Goal: Task Accomplishment & Management: Manage account settings

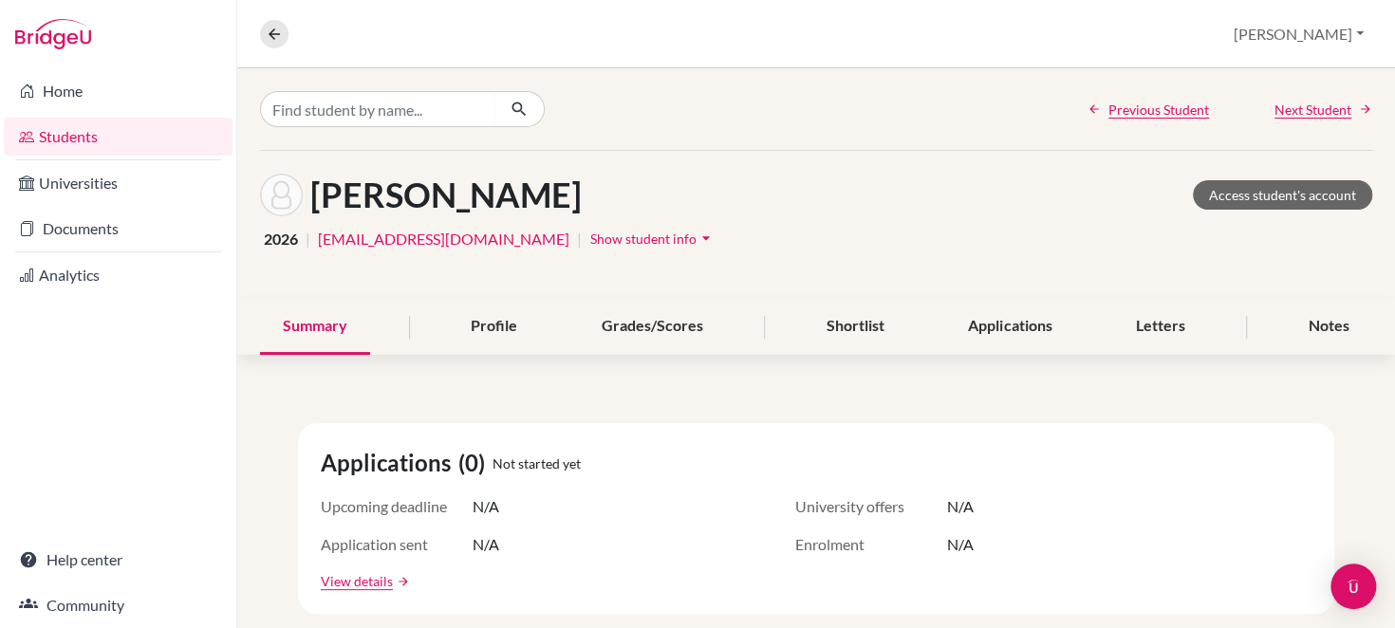
click at [41, 129] on link "Students" at bounding box center [118, 137] width 229 height 38
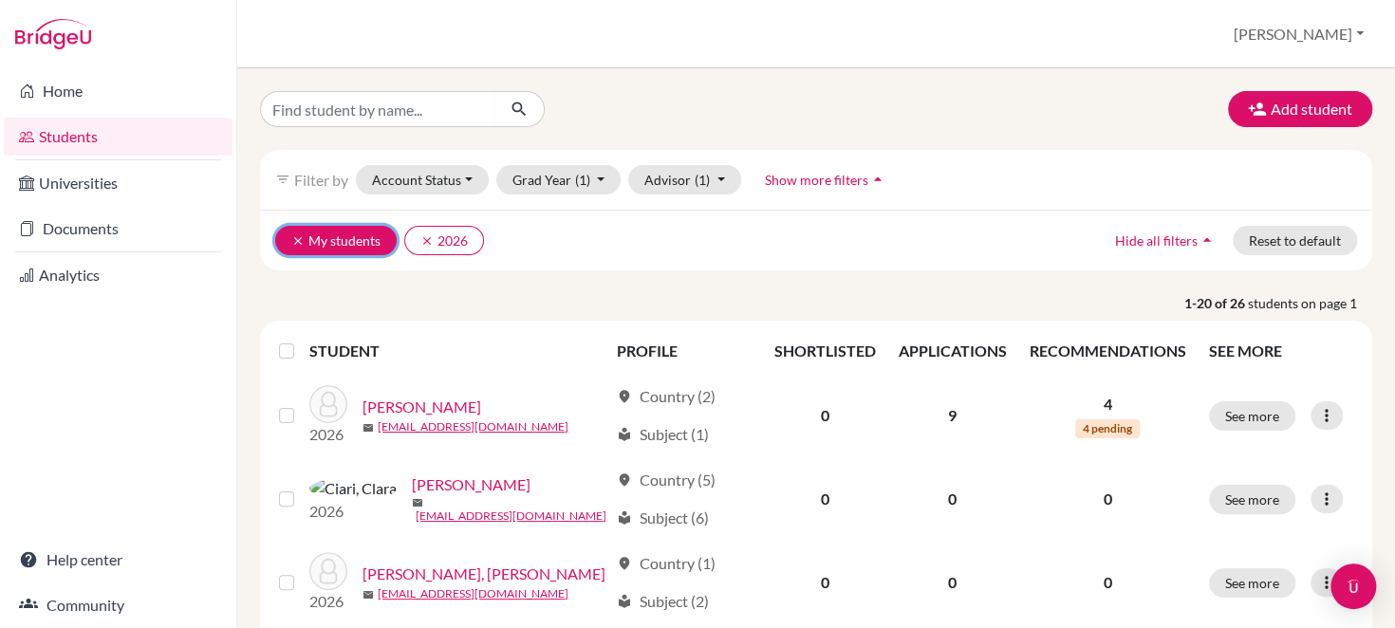
click at [291, 234] on icon "clear" at bounding box center [297, 240] width 13 height 13
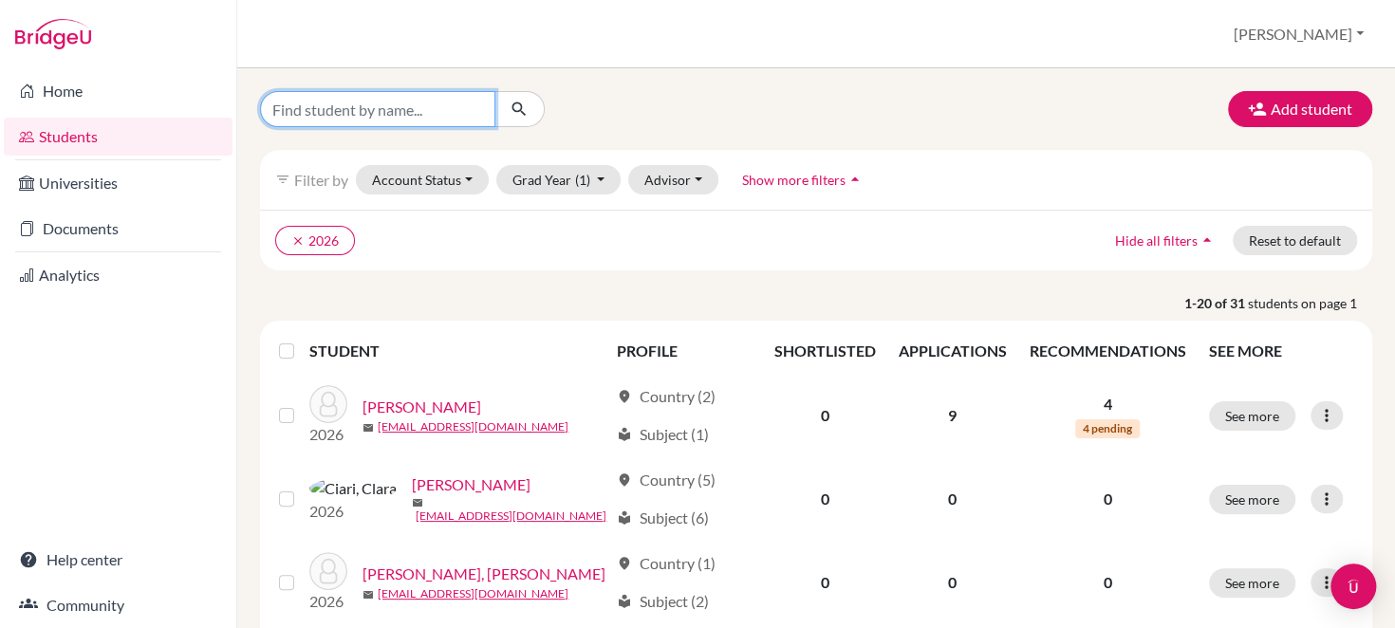
click at [371, 119] on input "Find student by name..." at bounding box center [377, 109] width 235 height 36
type input "jun"
click at [521, 114] on icon "submit" at bounding box center [519, 109] width 19 height 19
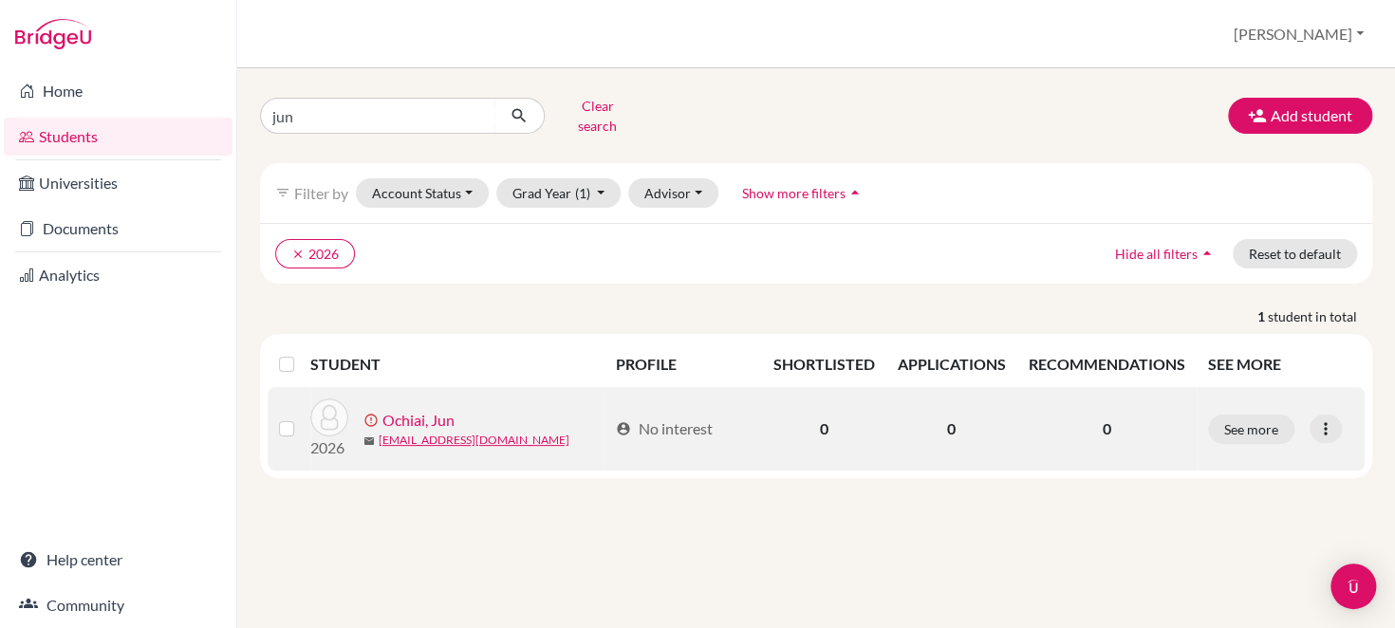
click at [406, 409] on link "Ochiai, Jun" at bounding box center [419, 420] width 72 height 23
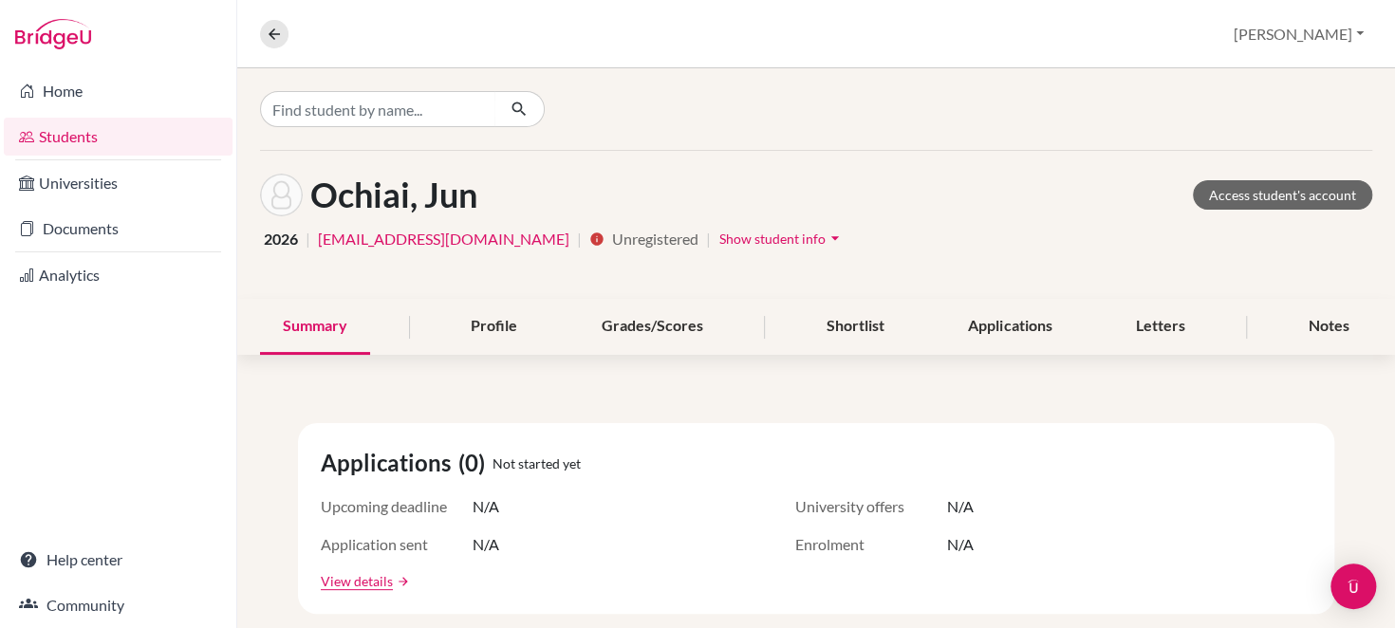
click at [612, 236] on span "Unregistered" at bounding box center [655, 239] width 86 height 23
click at [720, 239] on span "Show student info" at bounding box center [773, 239] width 106 height 16
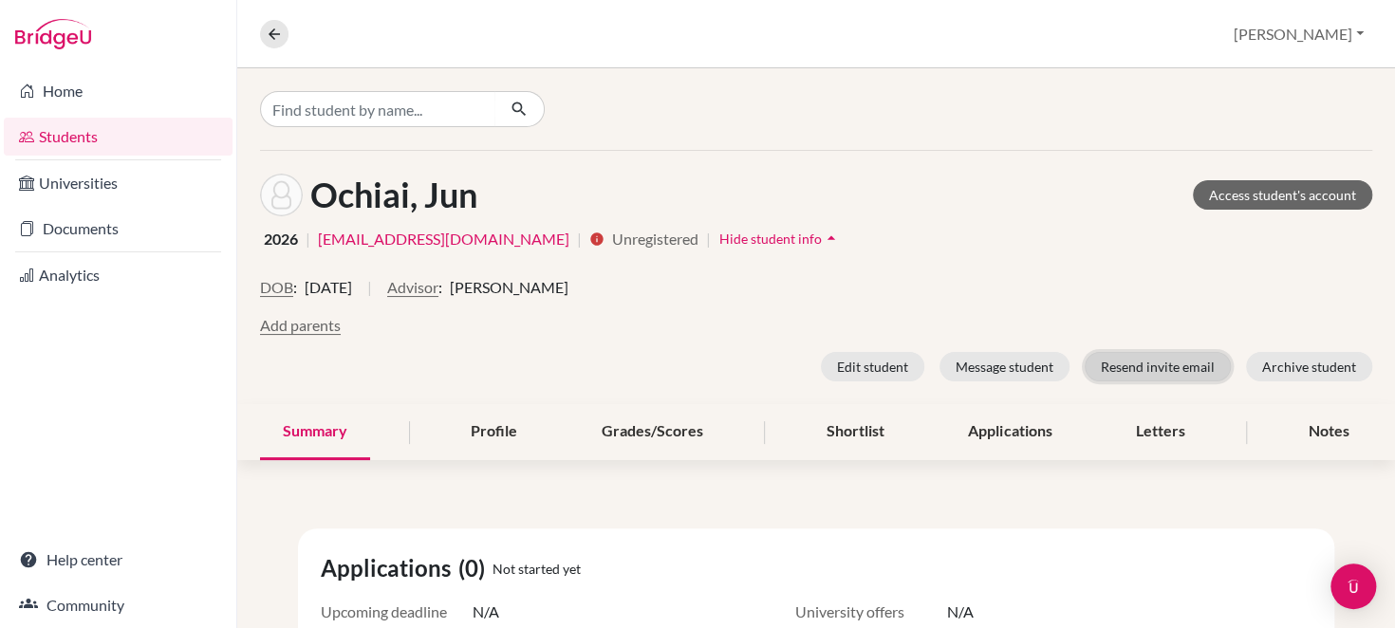
click at [1139, 361] on button "Resend invite email" at bounding box center [1158, 366] width 146 height 29
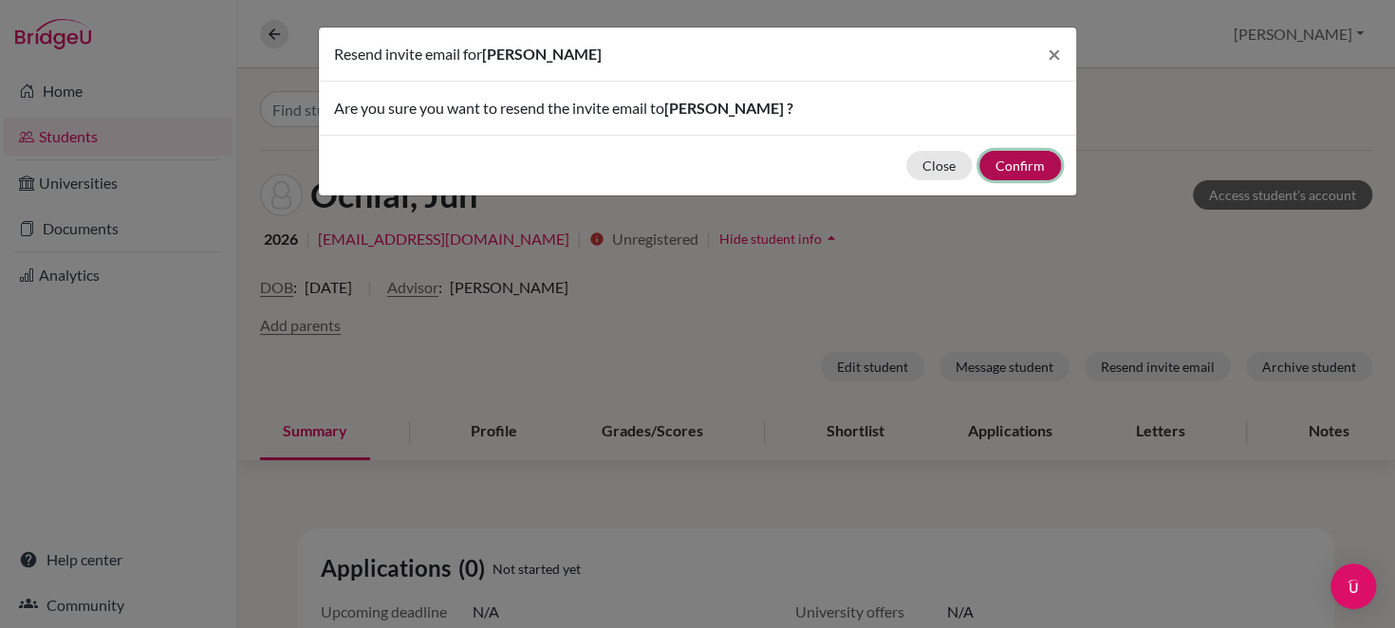
click at [1031, 161] on button "Confirm" at bounding box center [1021, 165] width 82 height 29
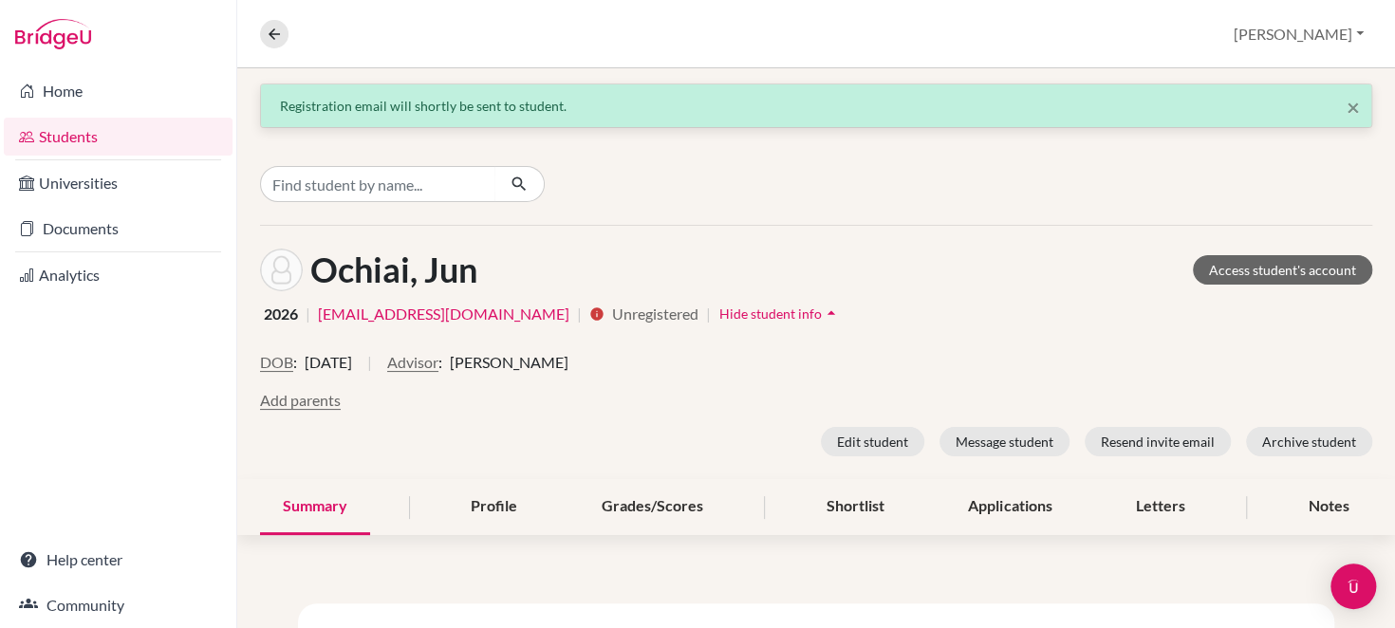
click at [130, 139] on link "Students" at bounding box center [118, 137] width 229 height 38
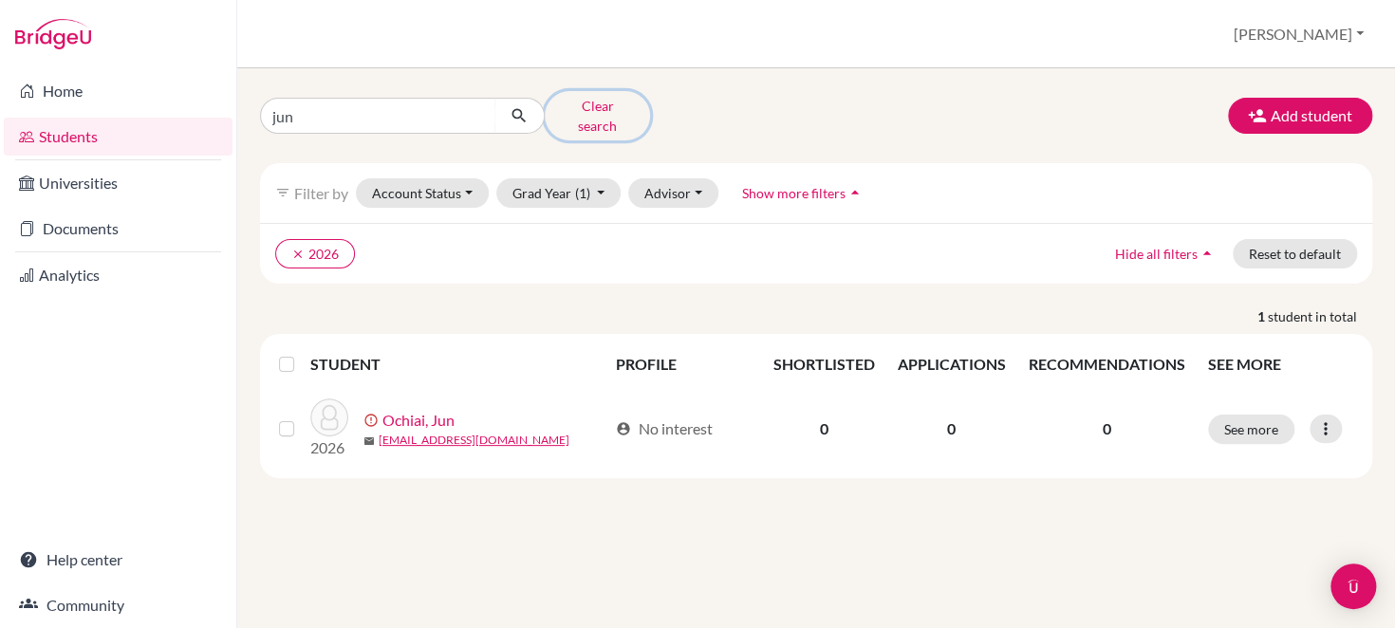
click at [607, 106] on button "Clear search" at bounding box center [597, 115] width 105 height 49
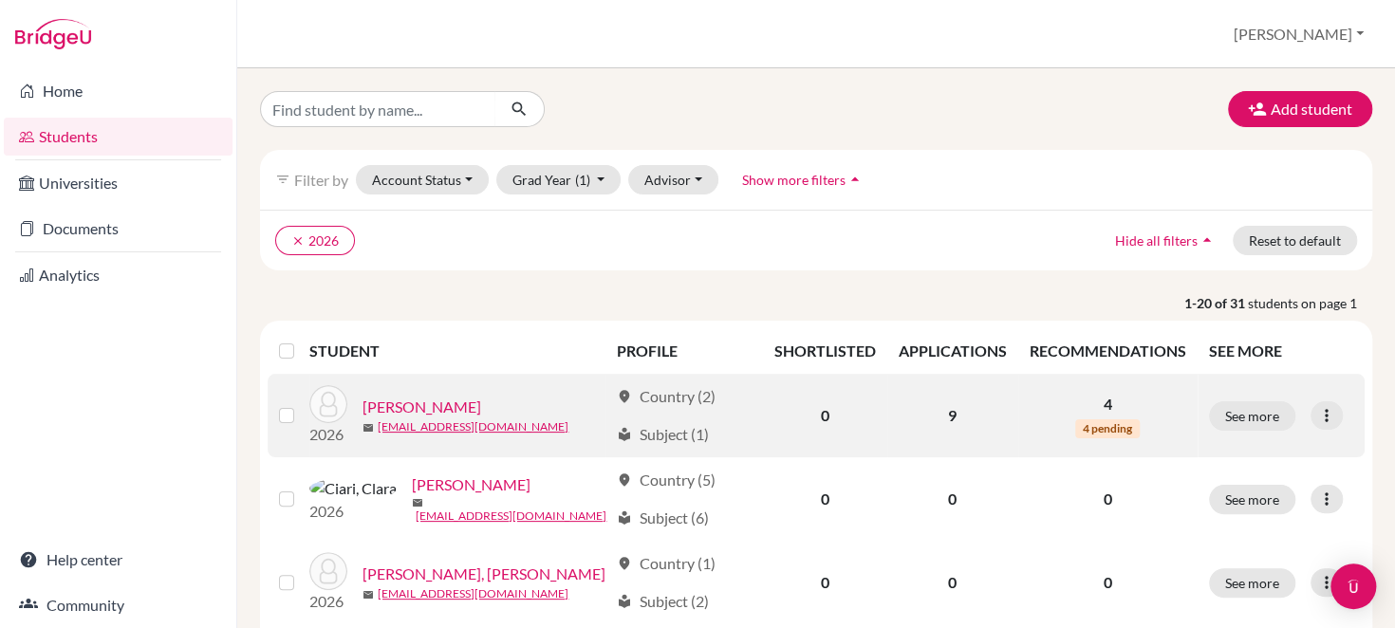
click at [418, 404] on link "Brown, Kate" at bounding box center [422, 407] width 119 height 23
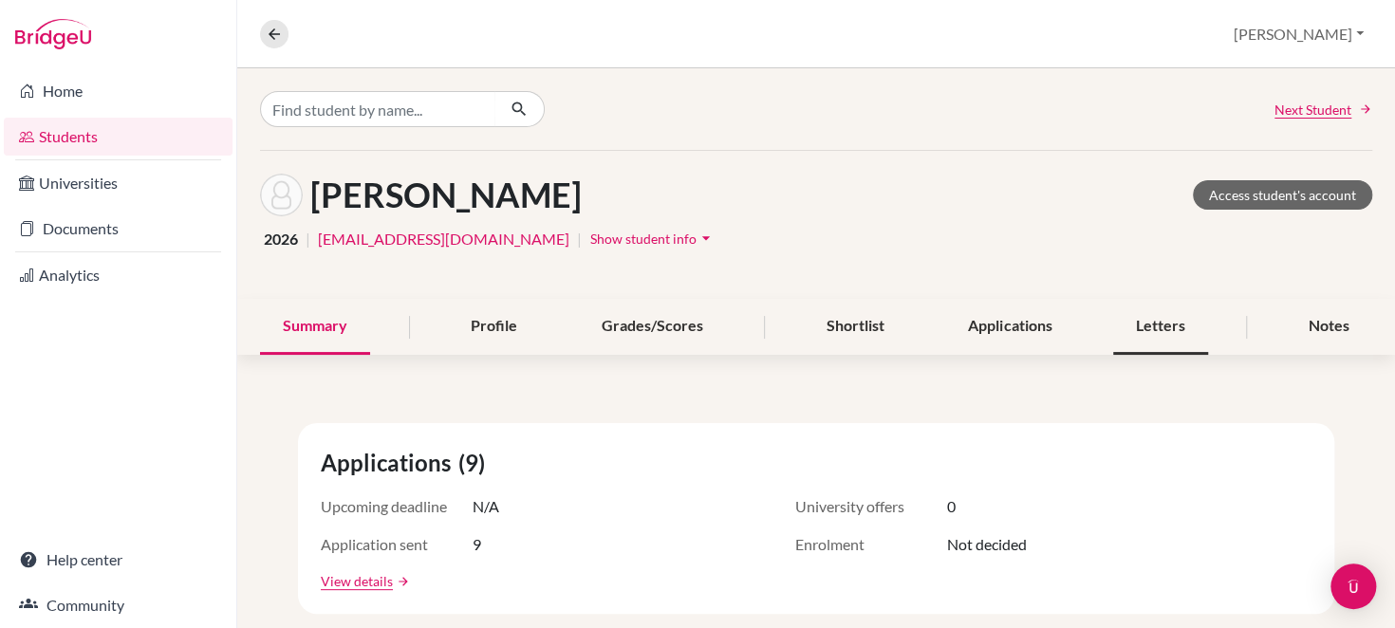
click at [1139, 322] on div "Letters" at bounding box center [1160, 327] width 95 height 56
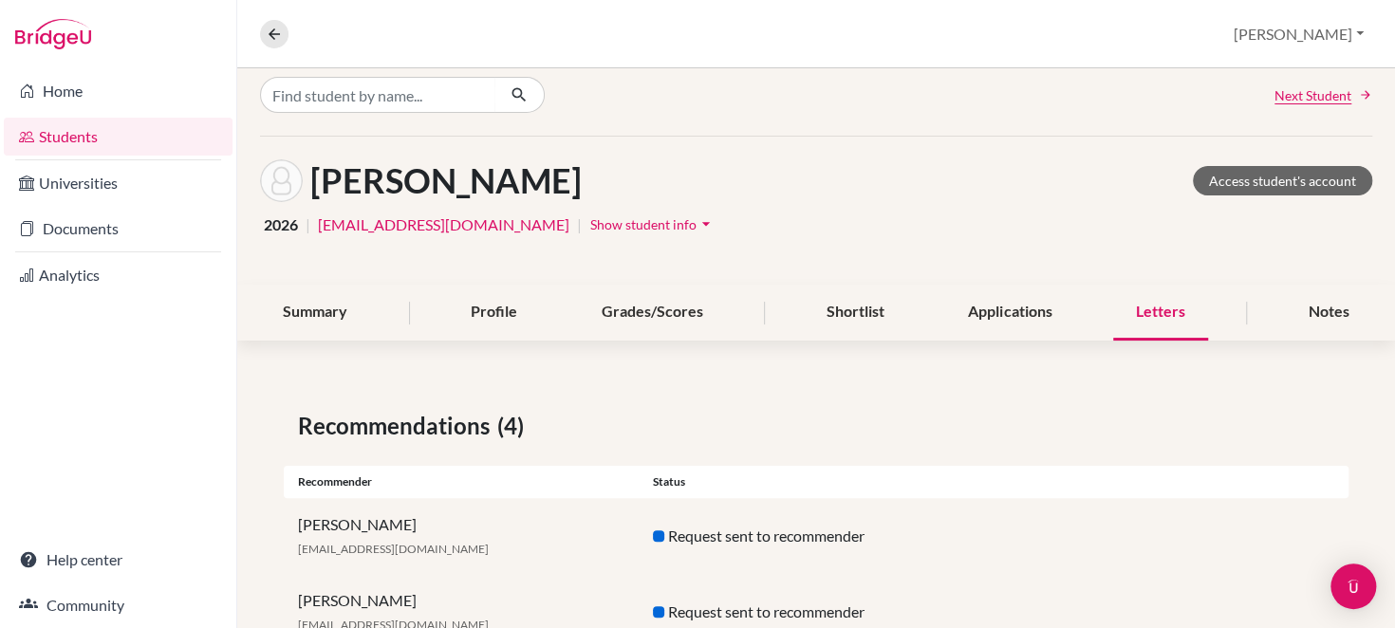
scroll to position [12, 0]
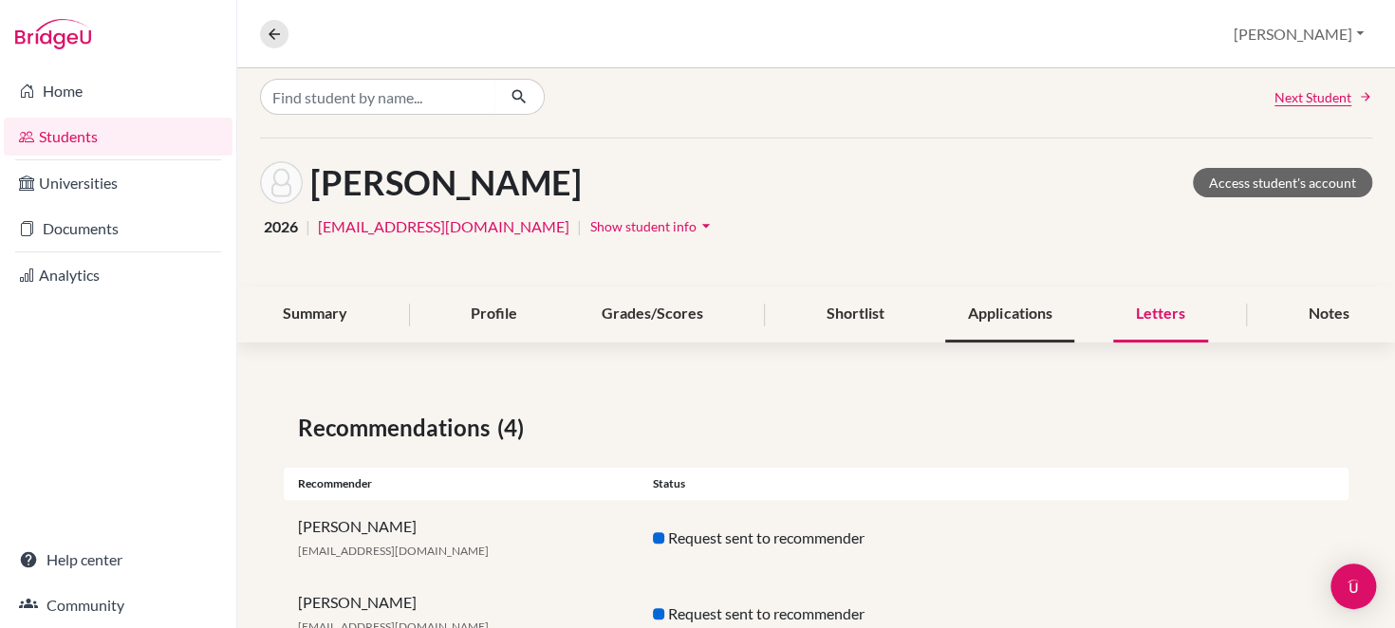
click at [1005, 305] on div "Applications" at bounding box center [1009, 315] width 129 height 56
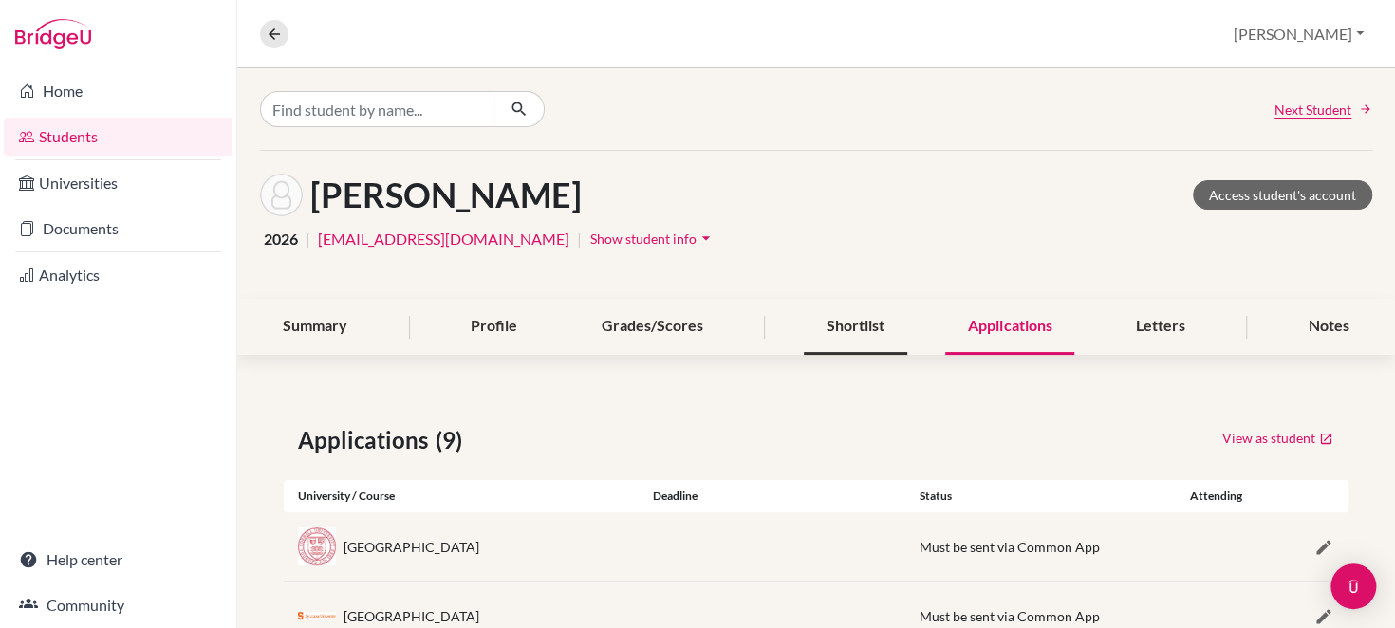
click at [840, 330] on div "Shortlist" at bounding box center [855, 327] width 103 height 56
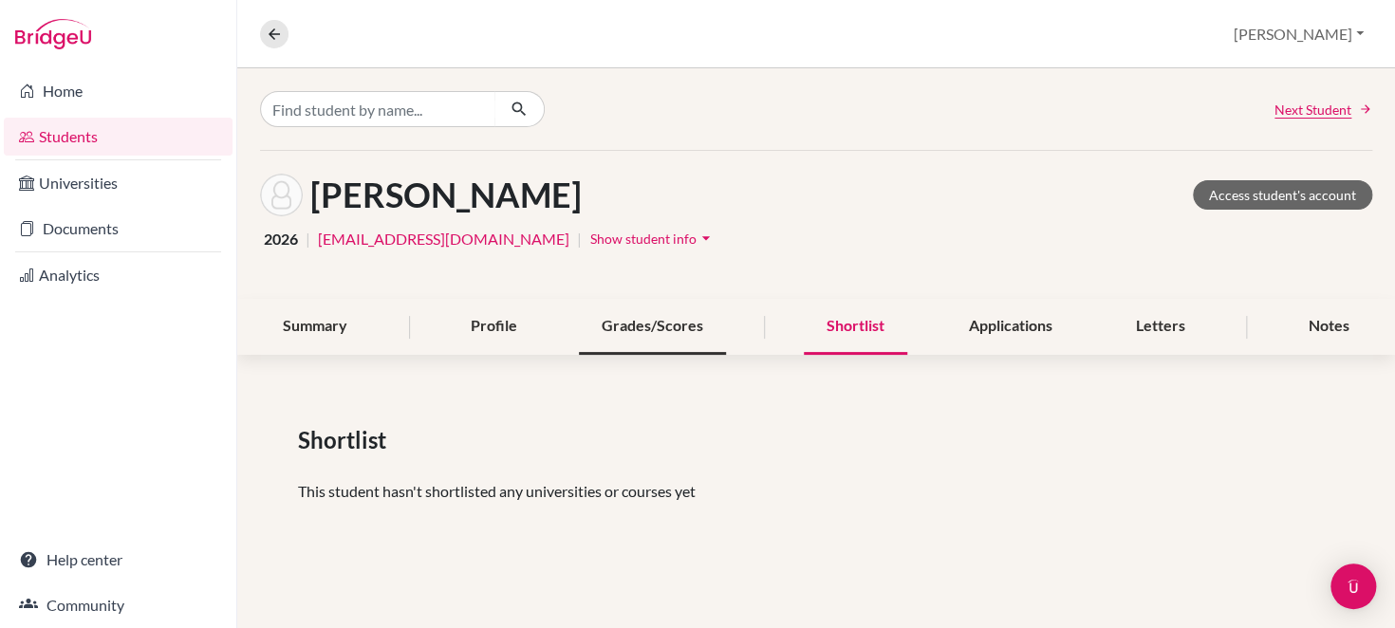
click at [674, 332] on div "Grades/Scores" at bounding box center [652, 327] width 147 height 56
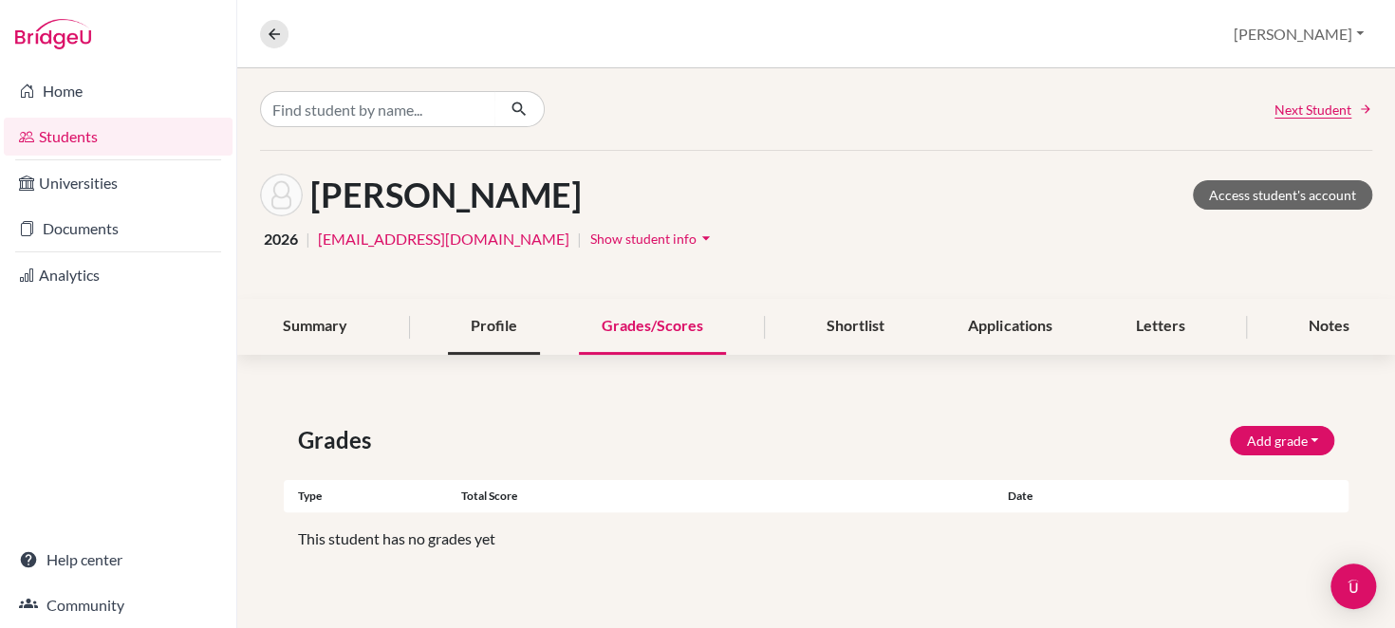
click at [478, 328] on div "Profile" at bounding box center [494, 327] width 92 height 56
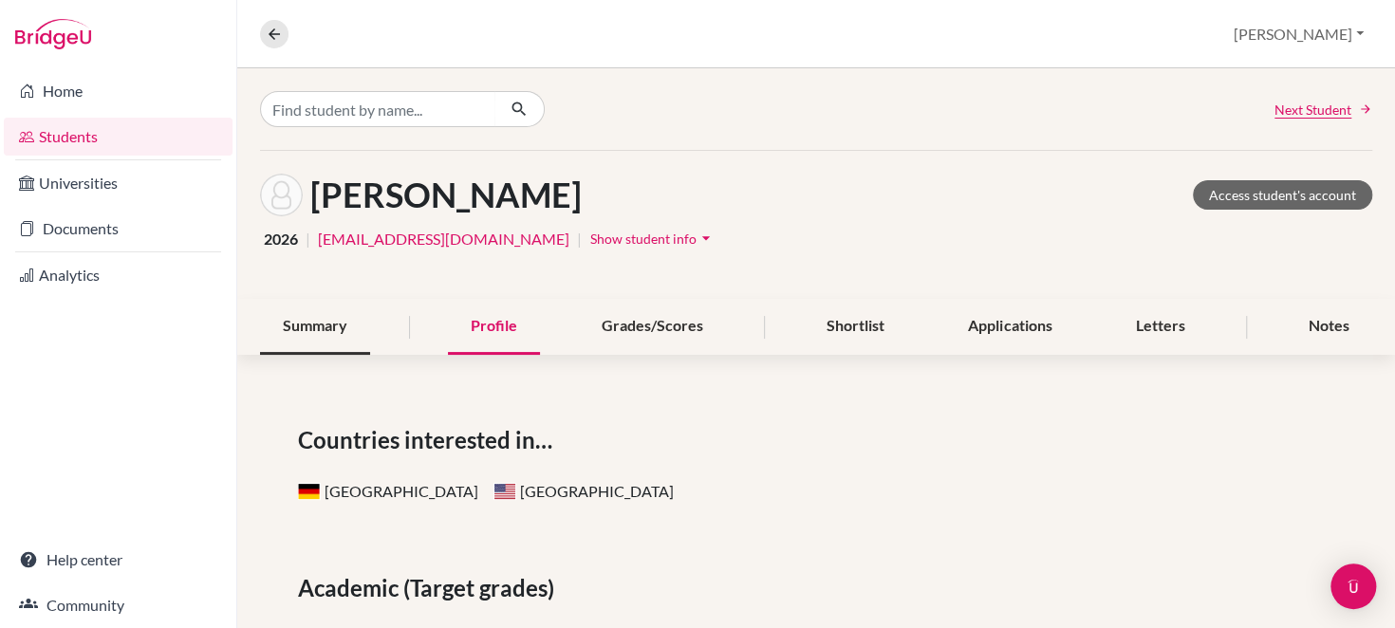
click at [328, 322] on div "Summary" at bounding box center [315, 327] width 110 height 56
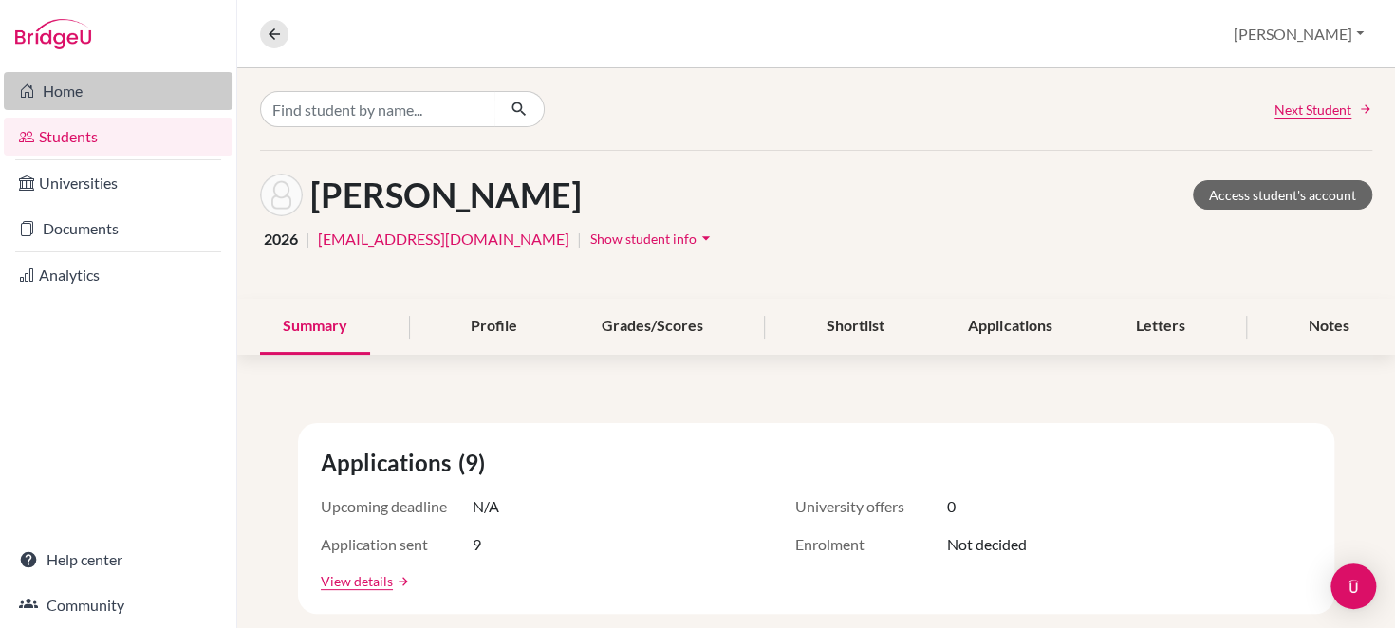
click at [84, 100] on link "Home" at bounding box center [118, 91] width 229 height 38
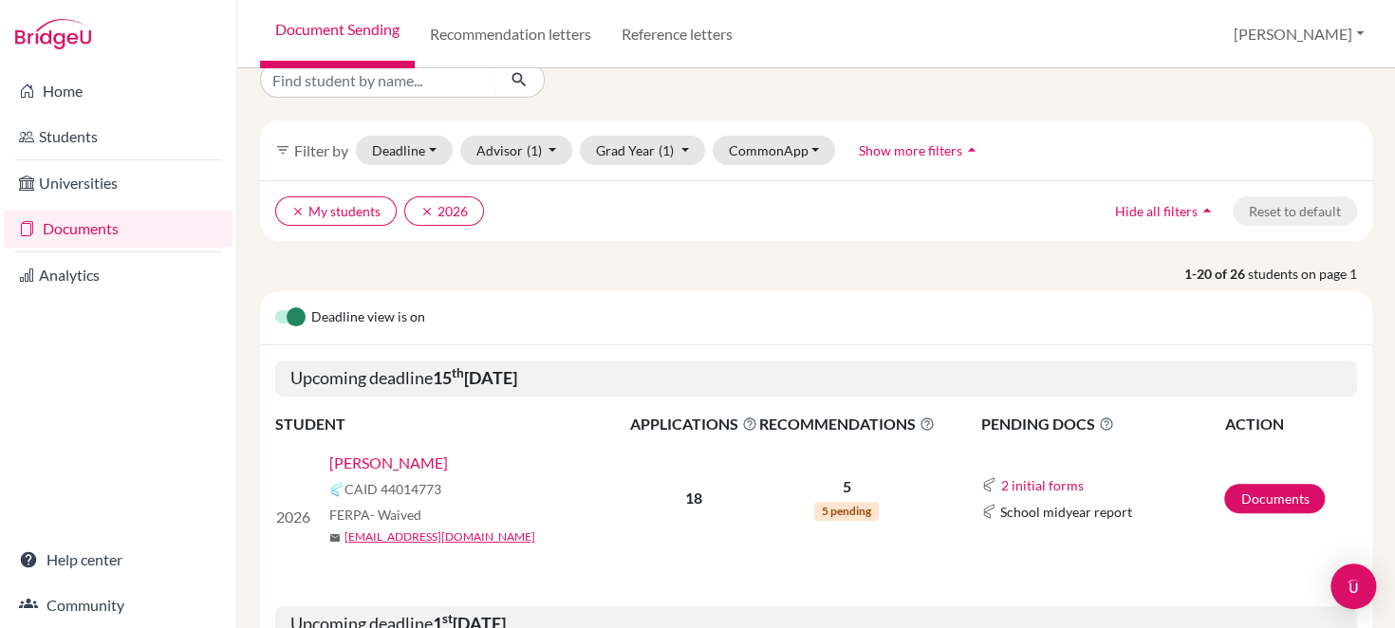
scroll to position [30, 0]
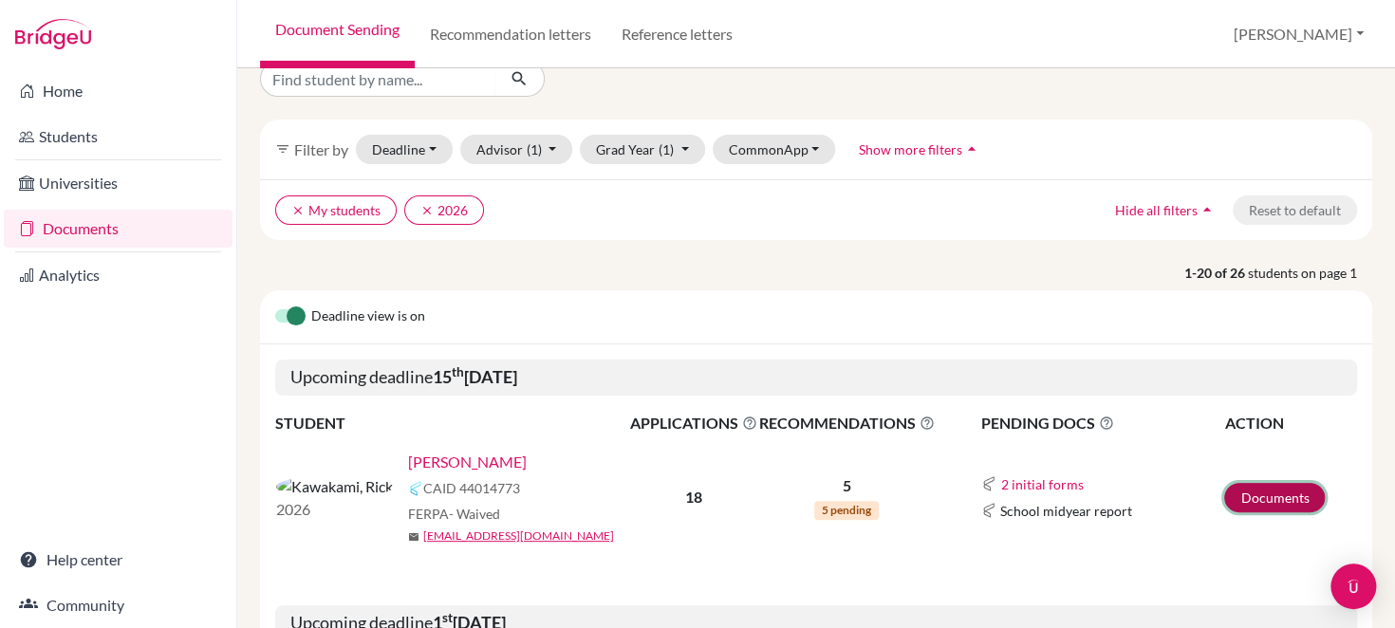
click at [1244, 501] on link "Documents" at bounding box center [1275, 497] width 101 height 29
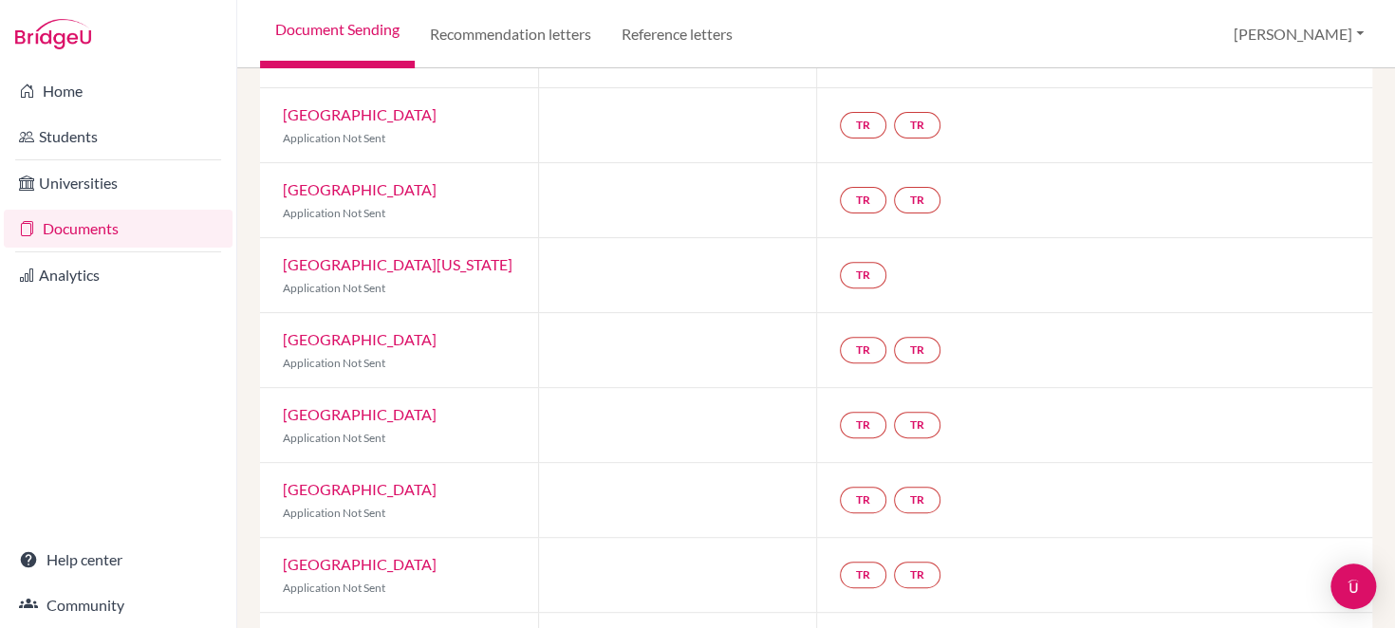
scroll to position [232, 0]
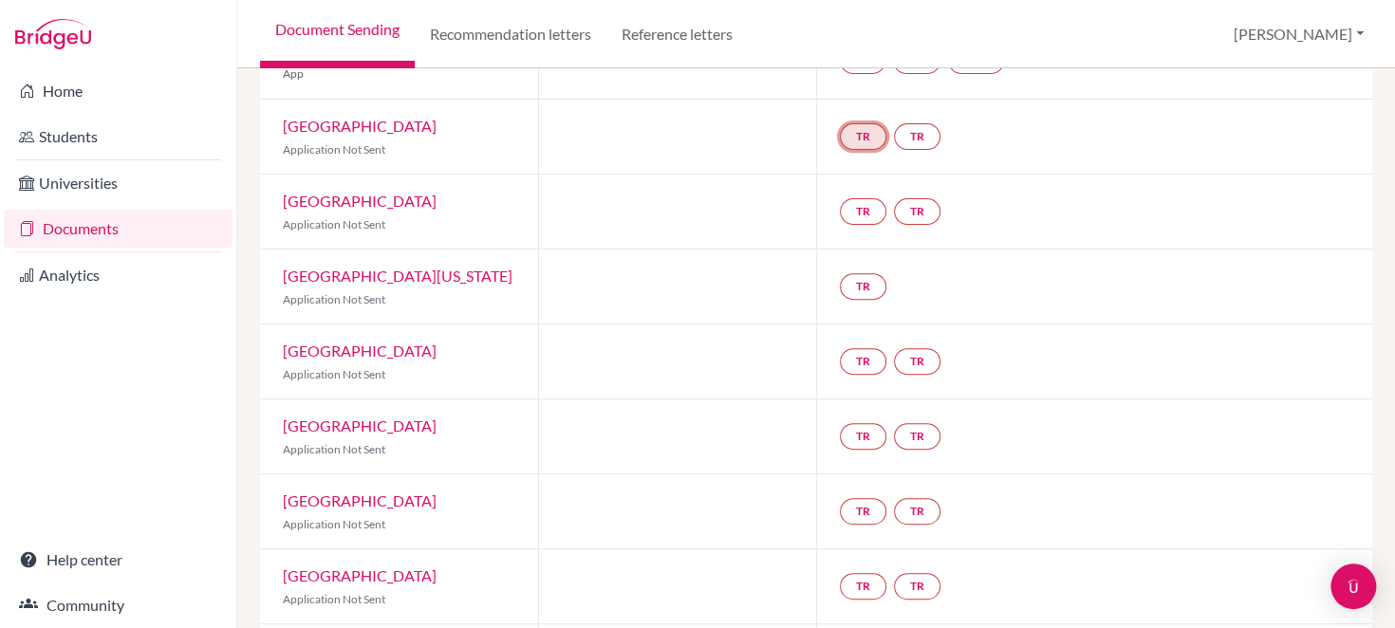
click at [852, 130] on link "TR" at bounding box center [863, 136] width 47 height 27
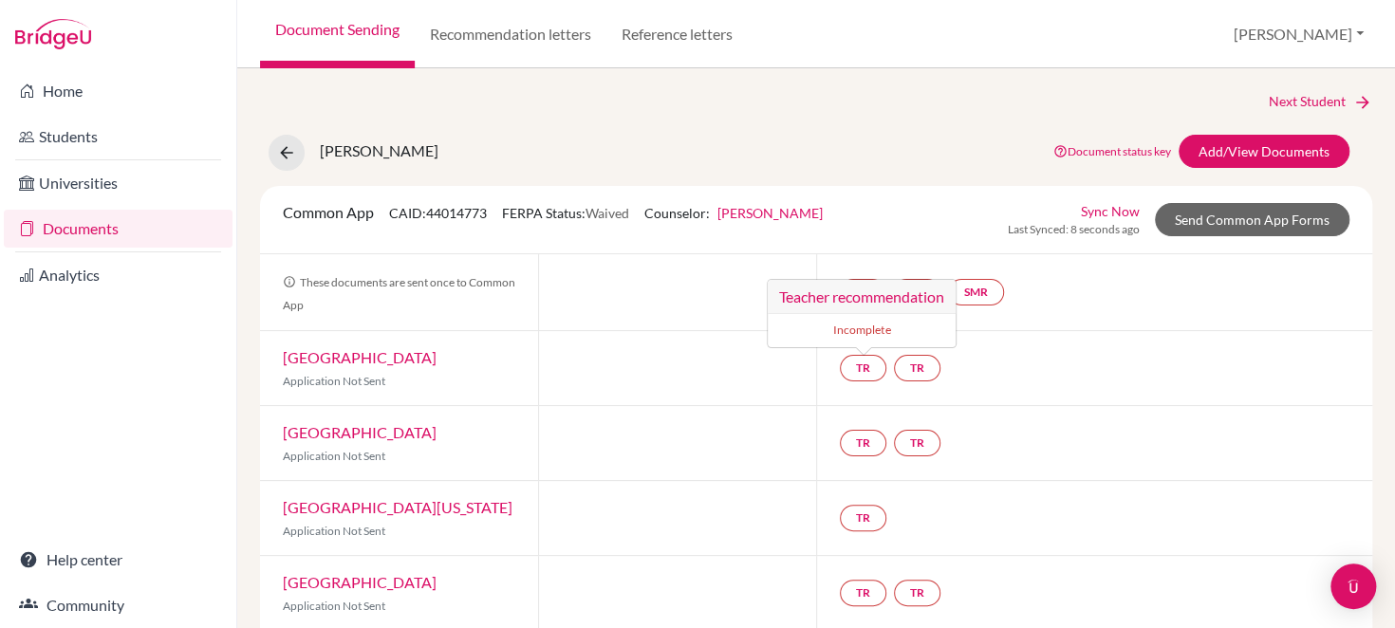
click at [775, 102] on div "Next Student" at bounding box center [816, 101] width 1113 height 21
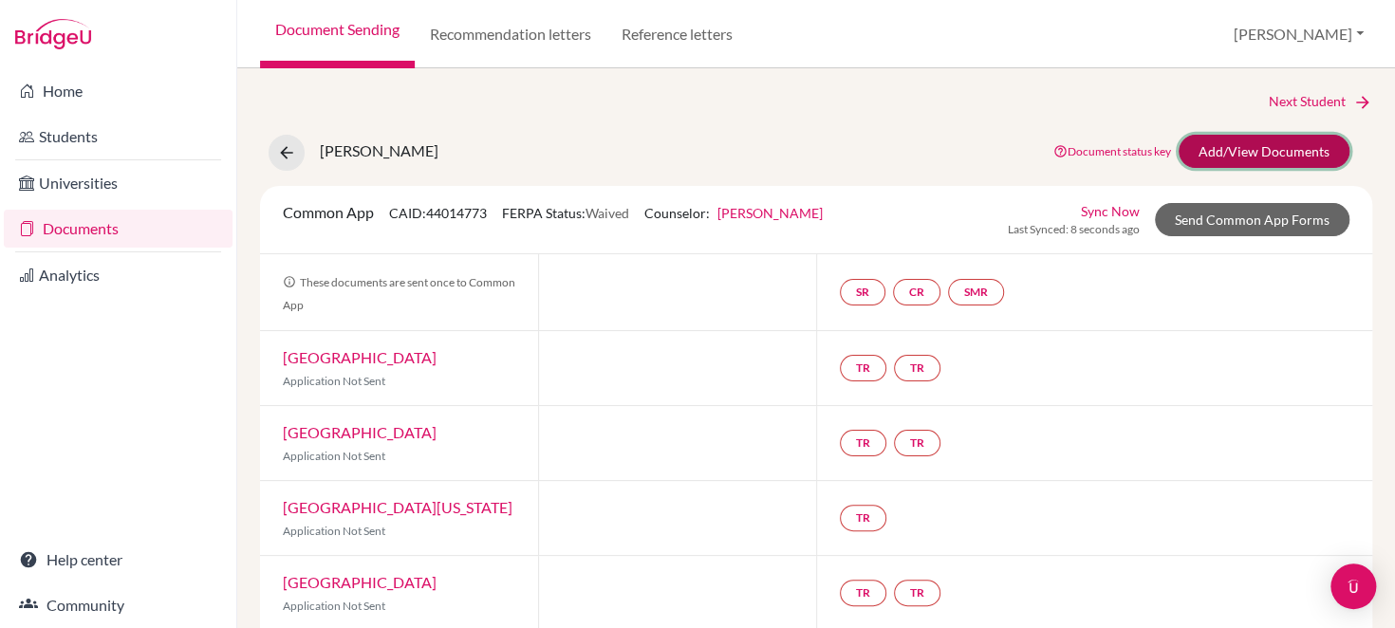
click at [1281, 151] on link "Add/View Documents" at bounding box center [1264, 151] width 171 height 33
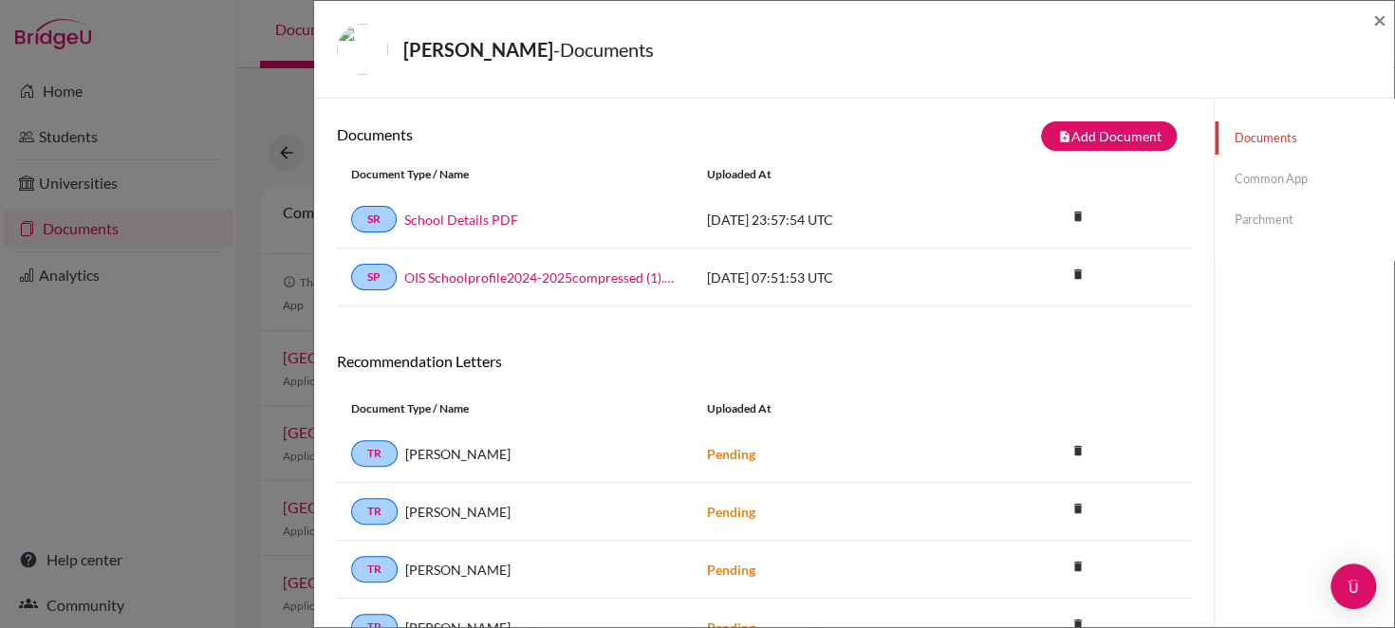
click at [94, 137] on div "[PERSON_NAME] - Documents × Documents note_add Add Document Document type Chang…" at bounding box center [697, 314] width 1395 height 628
click at [1271, 176] on link "Common App" at bounding box center [1304, 178] width 179 height 33
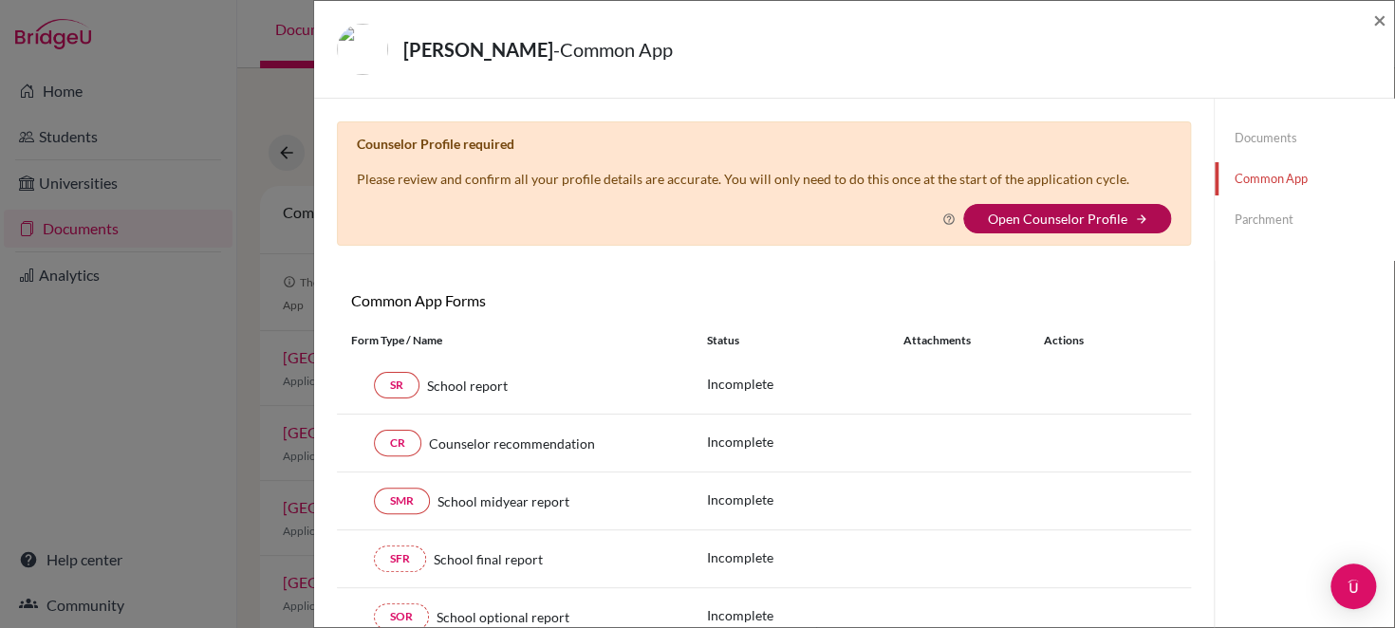
click at [1059, 220] on link "Open Counselor Profile" at bounding box center [1057, 219] width 140 height 16
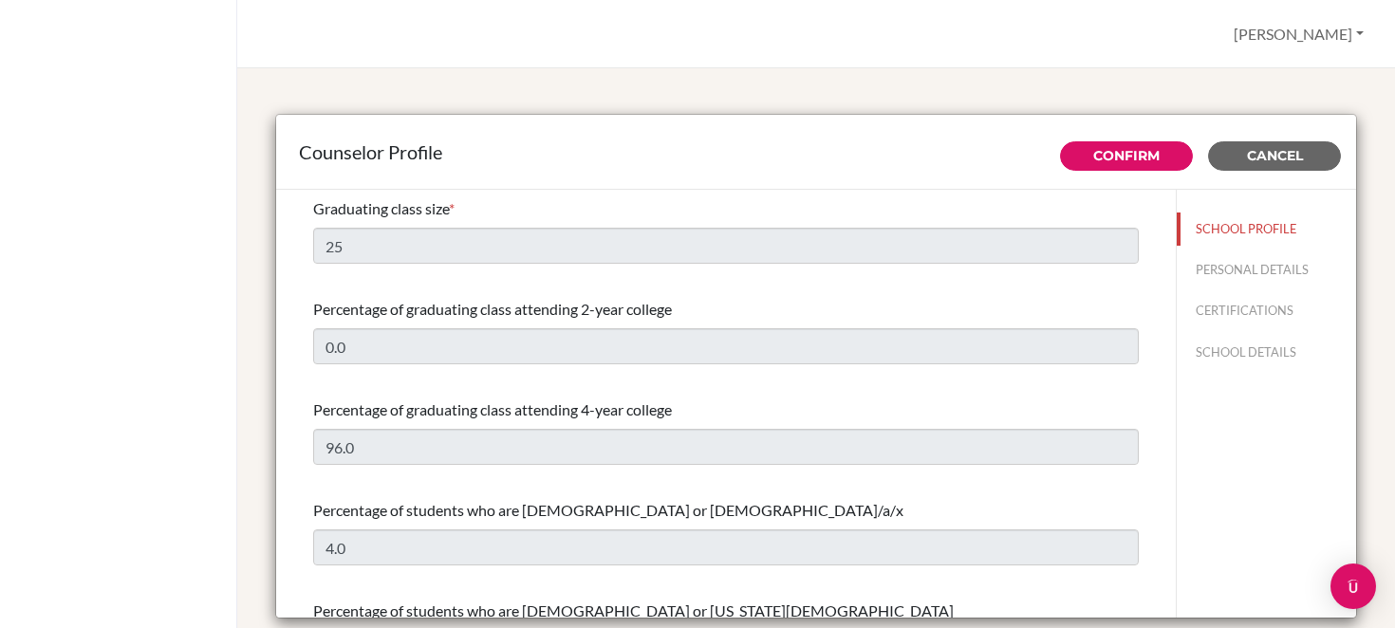
select select "0"
select select "315671"
click at [1247, 155] on span "Cancel" at bounding box center [1275, 155] width 56 height 17
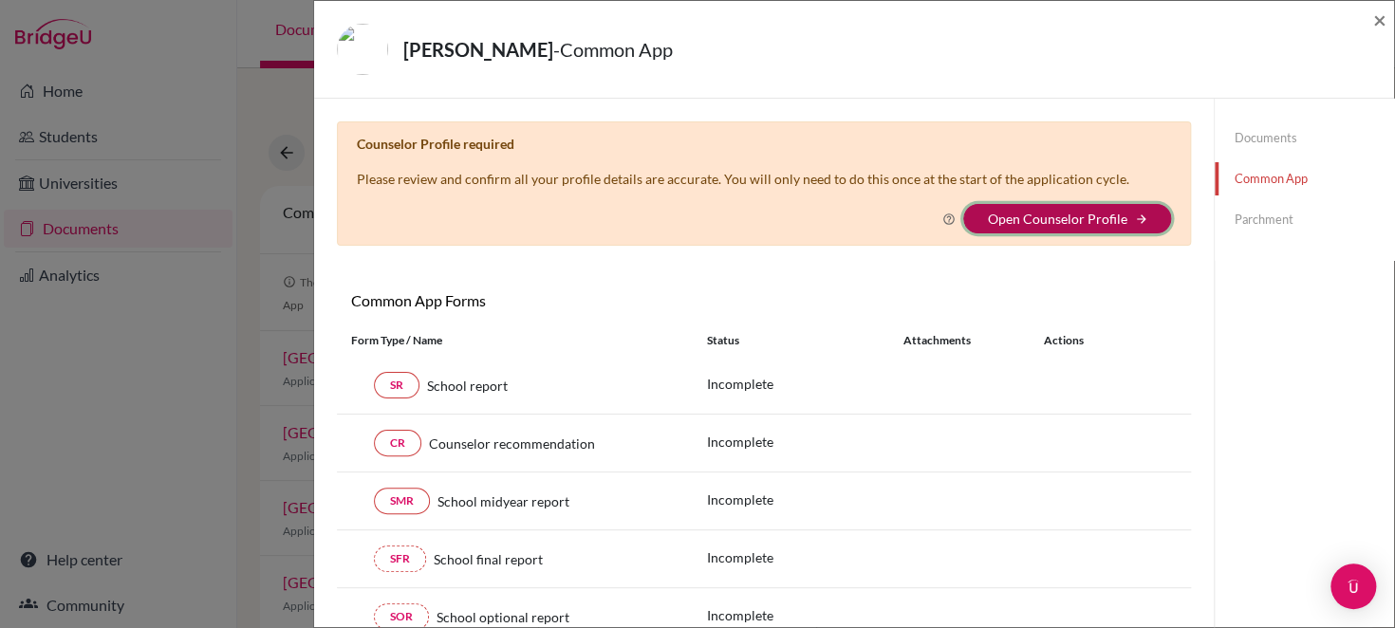
click at [1135, 221] on icon "arrow_forward" at bounding box center [1140, 219] width 13 height 13
click at [1375, 20] on span "×" at bounding box center [1380, 20] width 13 height 28
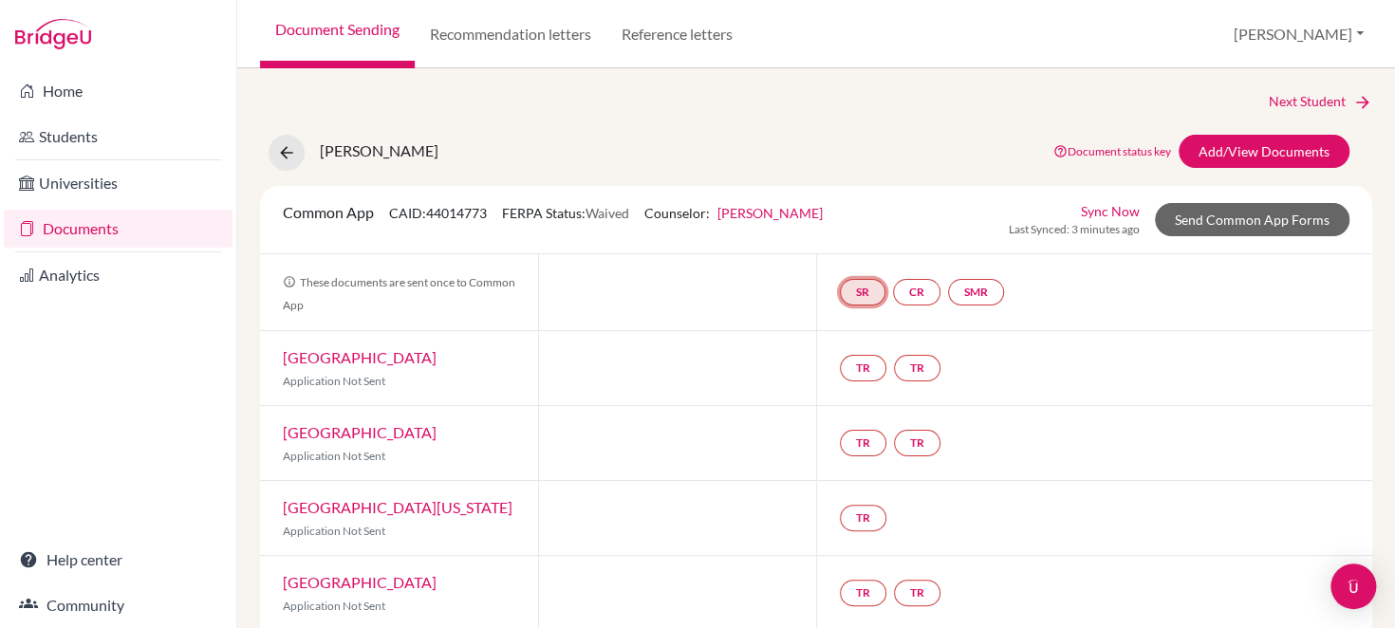
click at [853, 292] on link "SR" at bounding box center [863, 292] width 46 height 27
click at [846, 197] on h3 "School report" at bounding box center [863, 201] width 111 height 34
click at [851, 239] on link "School report" at bounding box center [863, 236] width 81 height 16
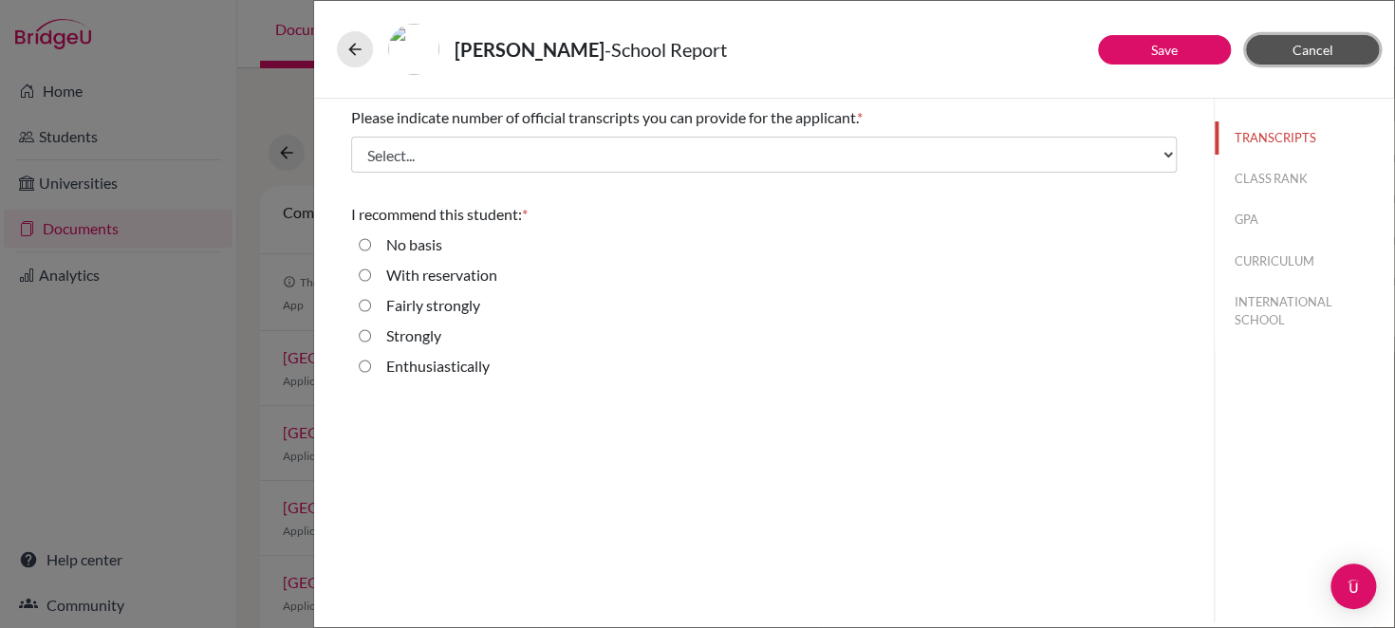
click at [1280, 47] on button "Cancel" at bounding box center [1312, 49] width 133 height 29
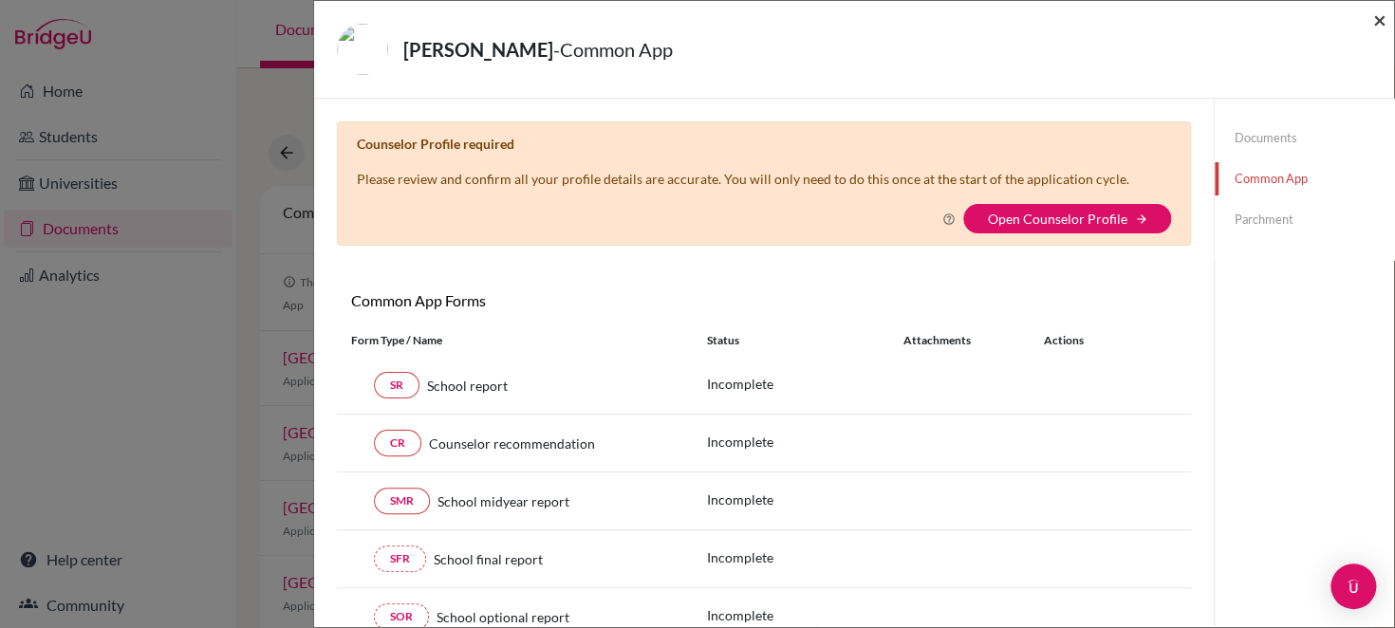
click at [1377, 24] on span "×" at bounding box center [1380, 20] width 13 height 28
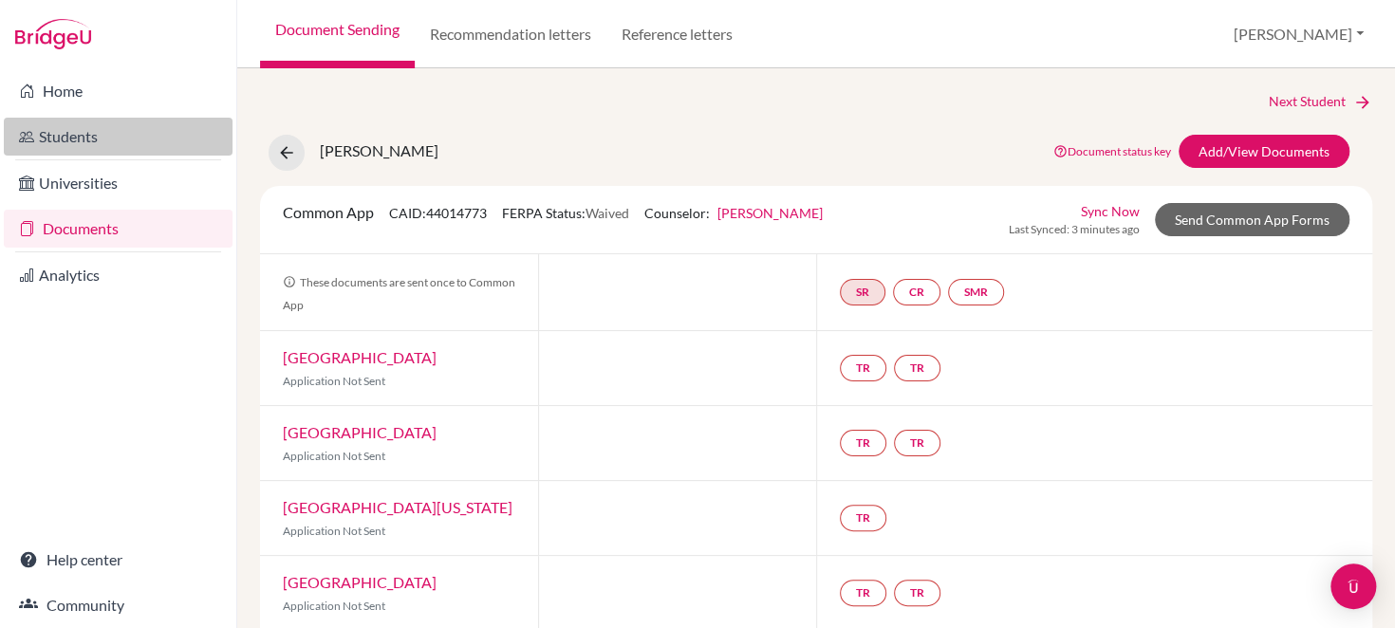
click at [110, 135] on link "Students" at bounding box center [118, 137] width 229 height 38
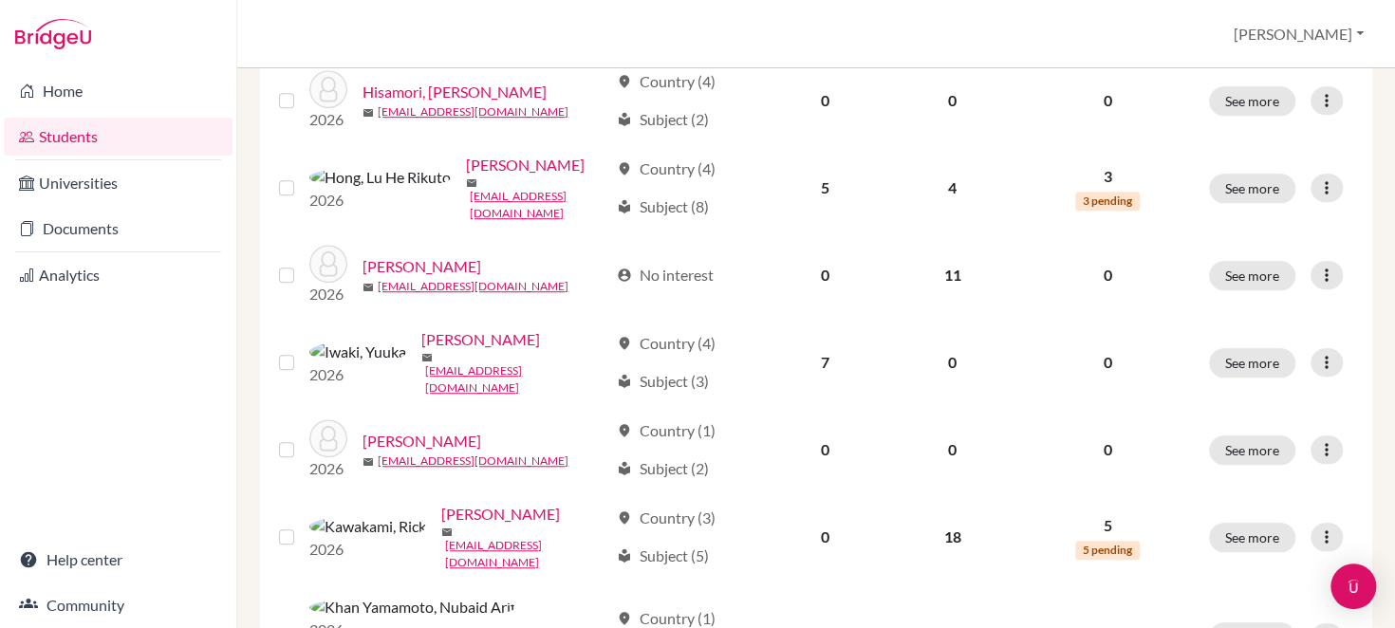
scroll to position [579, 0]
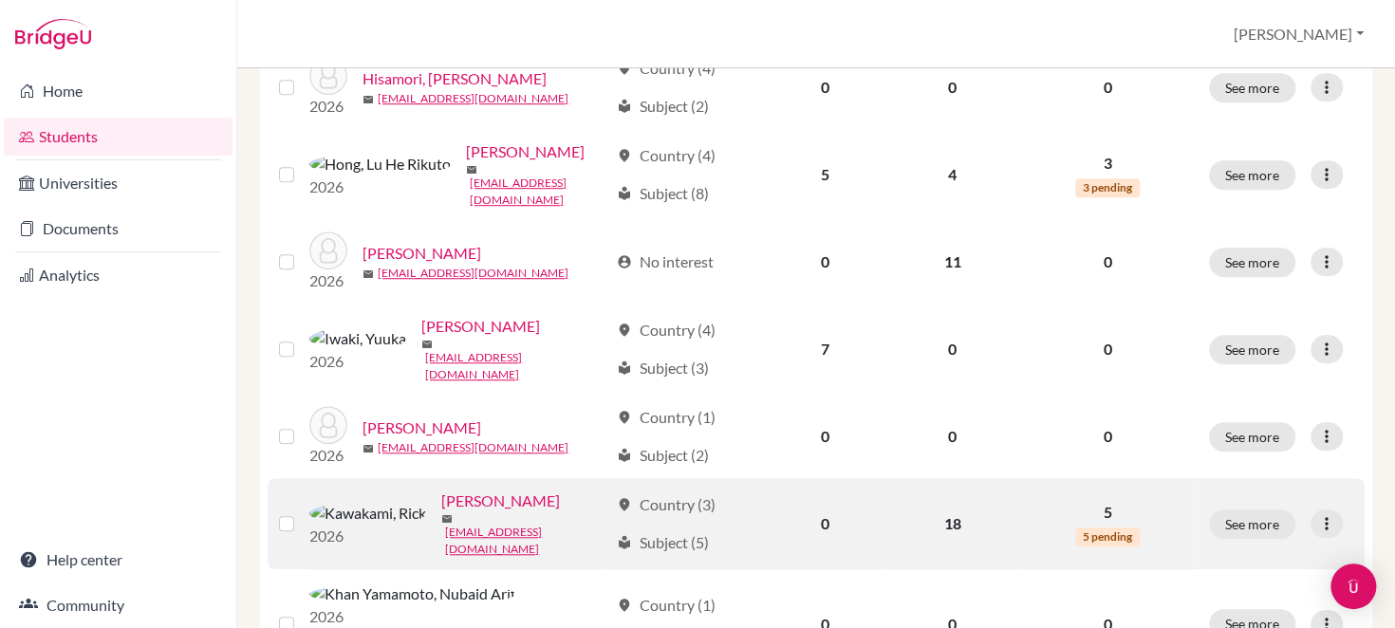
click at [441, 496] on link "[PERSON_NAME]" at bounding box center [500, 501] width 119 height 23
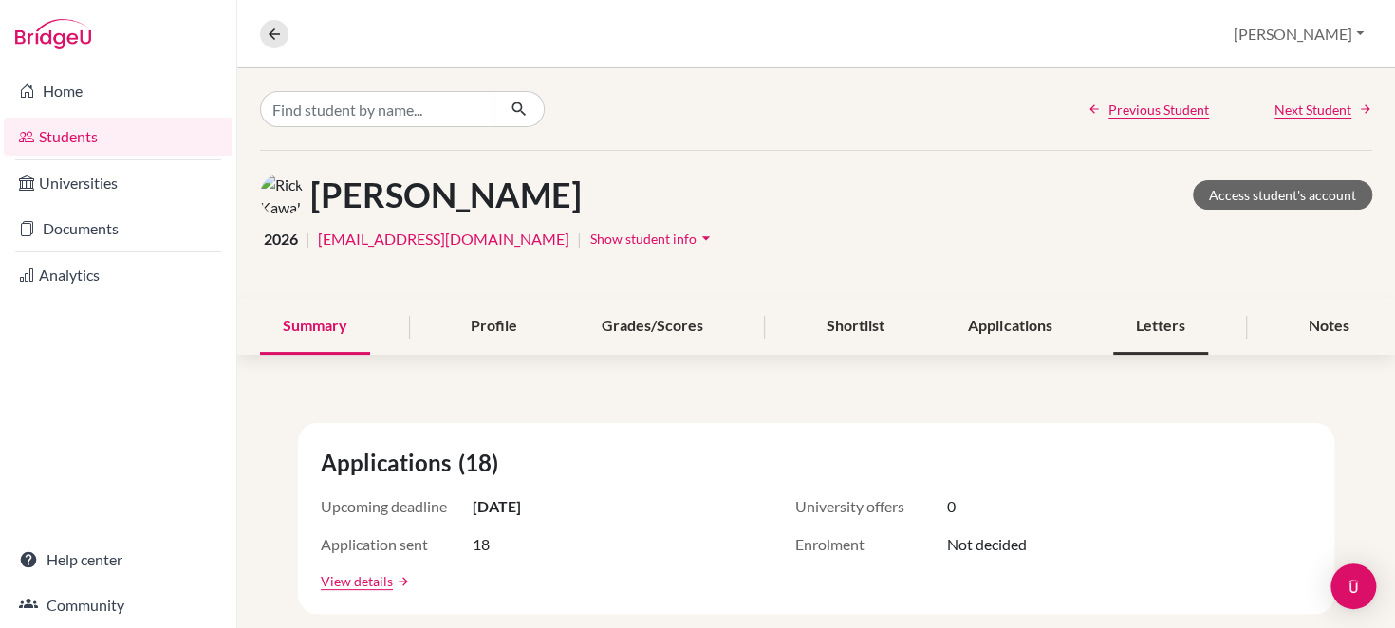
click at [1125, 327] on div "Letters" at bounding box center [1160, 327] width 95 height 56
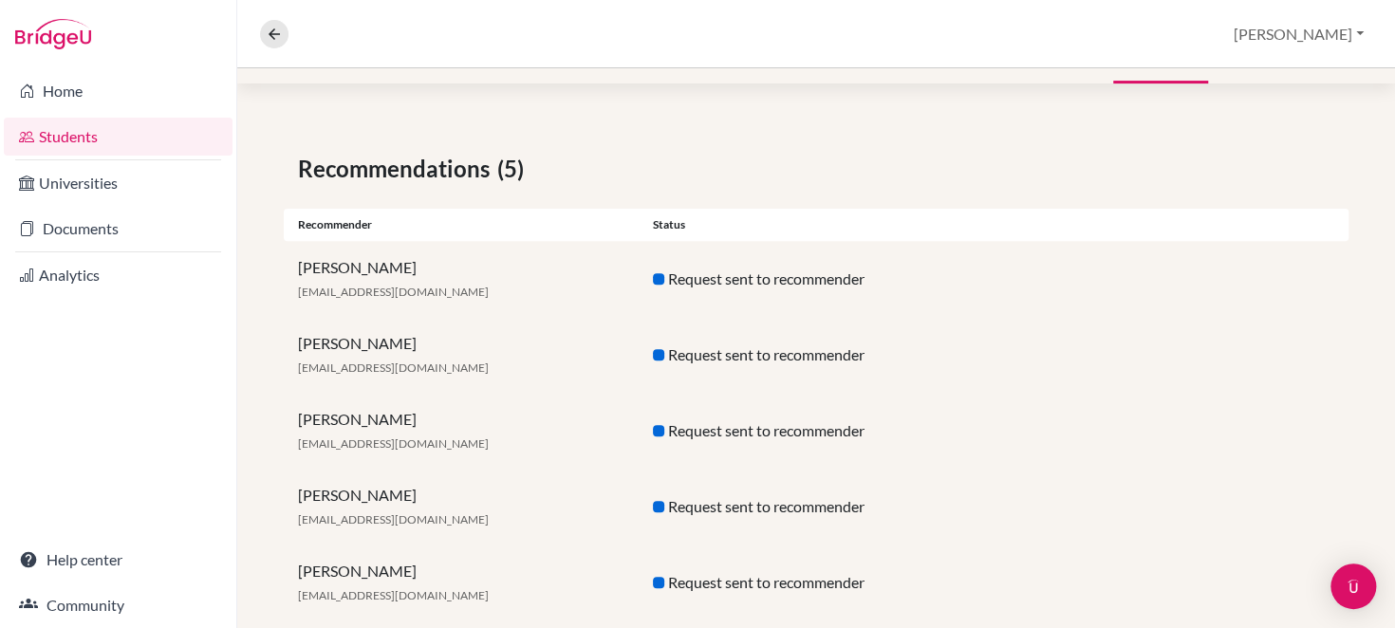
scroll to position [272, 0]
click at [1059, 444] on div "Rick Kawakami 262002@soismail.jp Request sent to recommender" at bounding box center [816, 430] width 1065 height 76
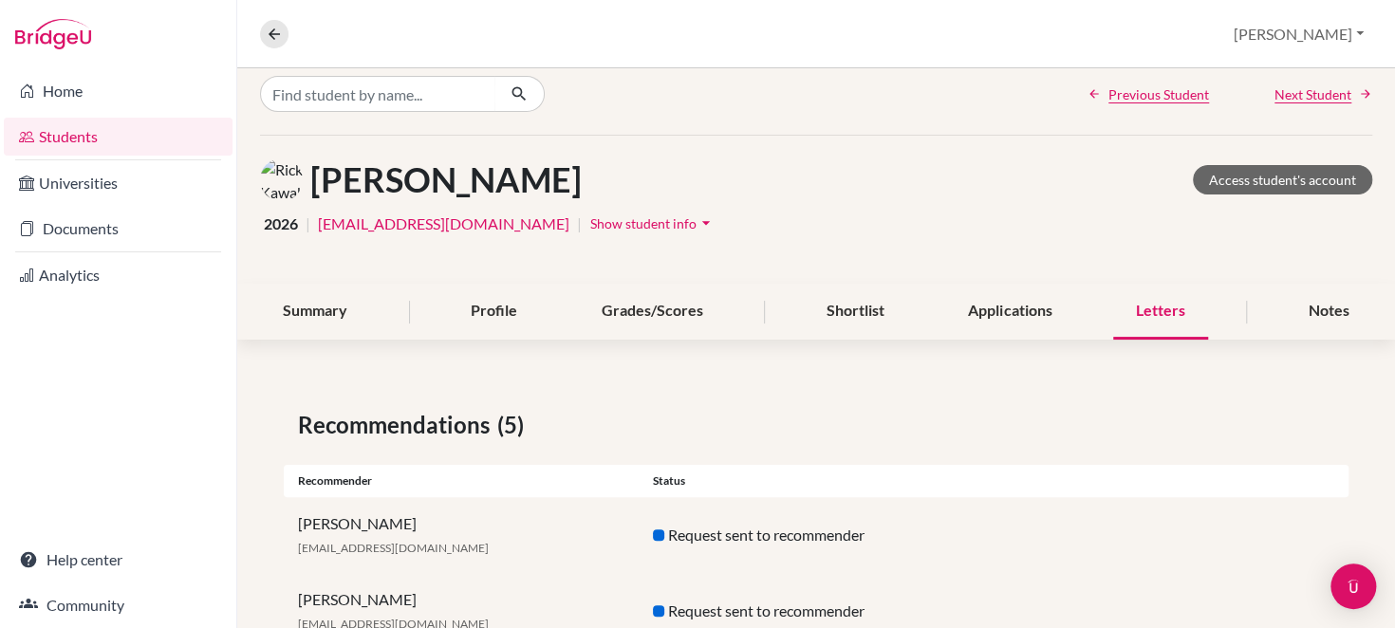
scroll to position [0, 0]
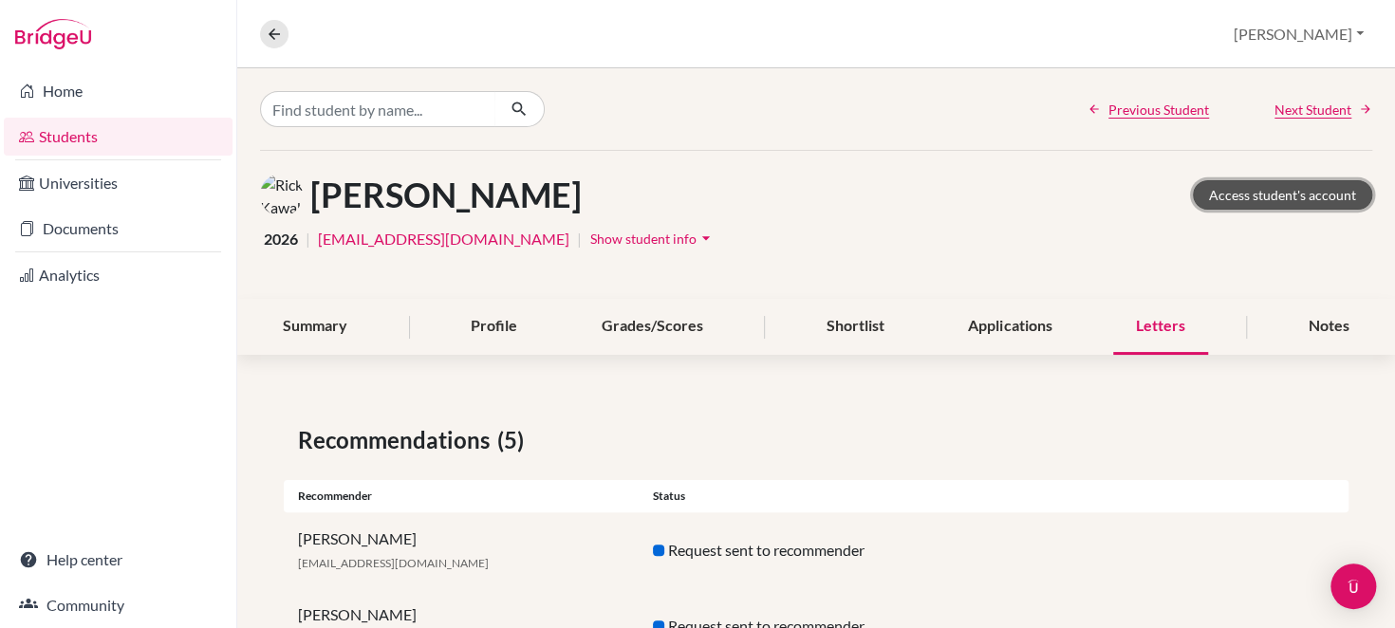
click at [1275, 191] on link "Access student's account" at bounding box center [1282, 194] width 179 height 29
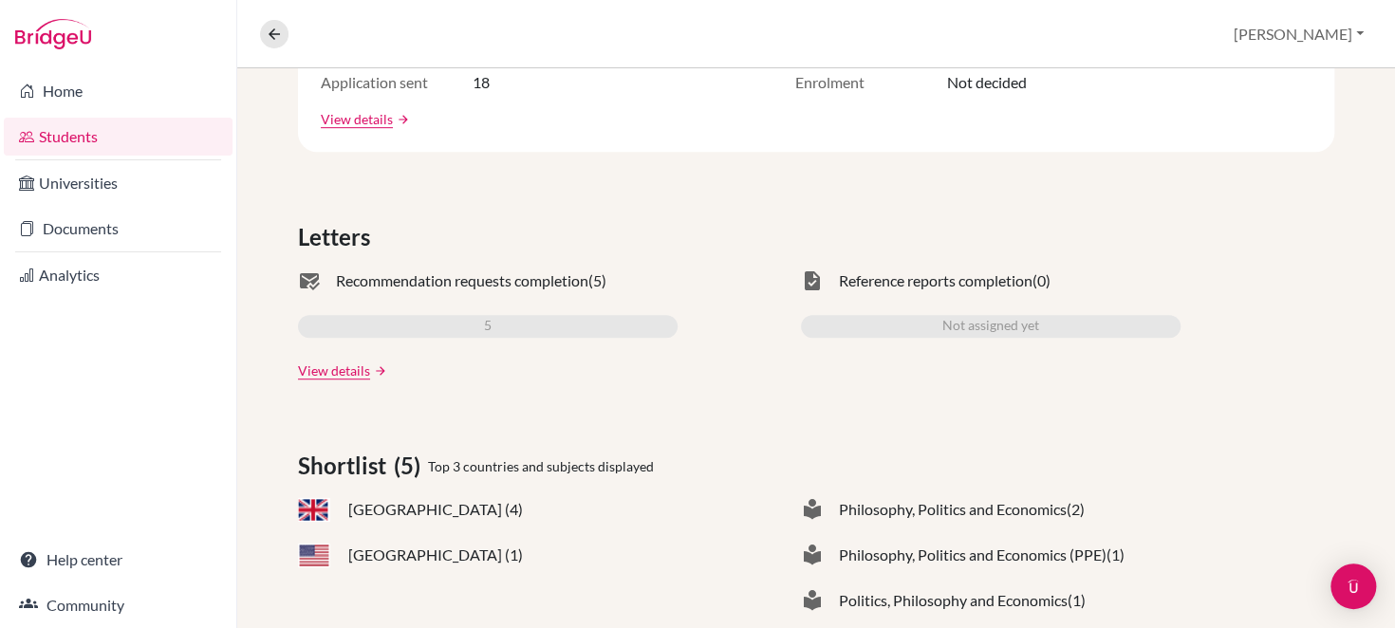
scroll to position [467, 0]
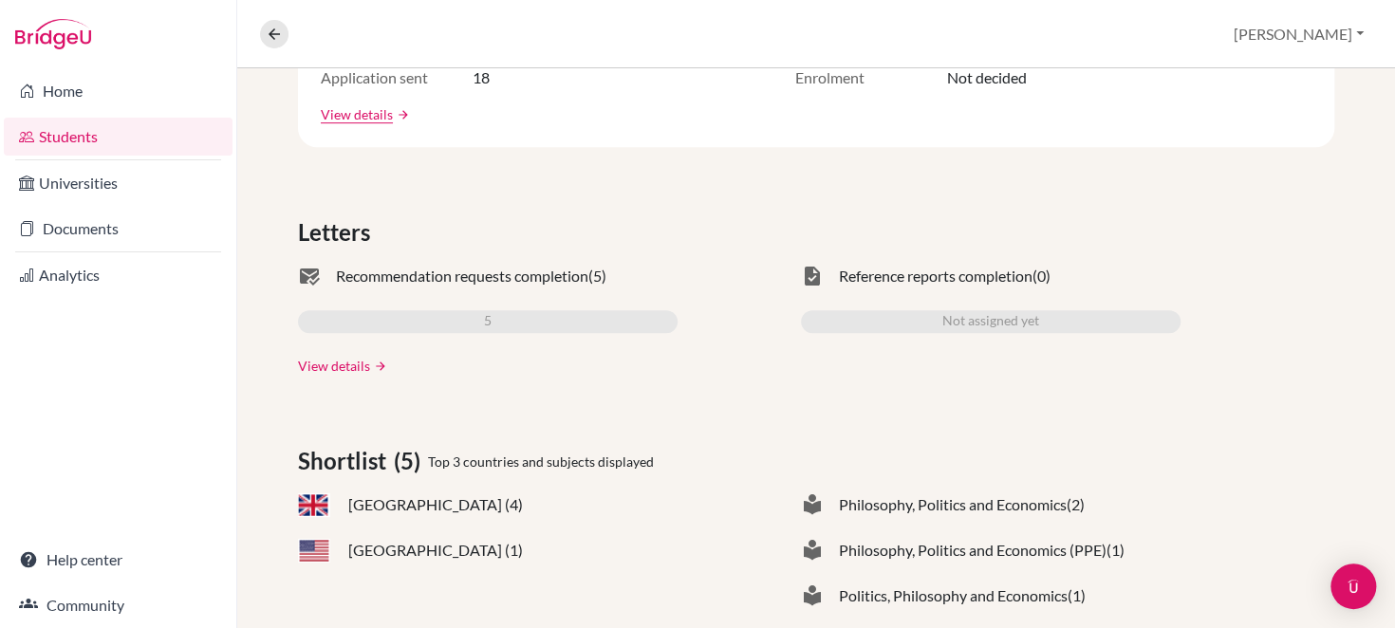
click at [326, 365] on link "View details" at bounding box center [334, 366] width 72 height 20
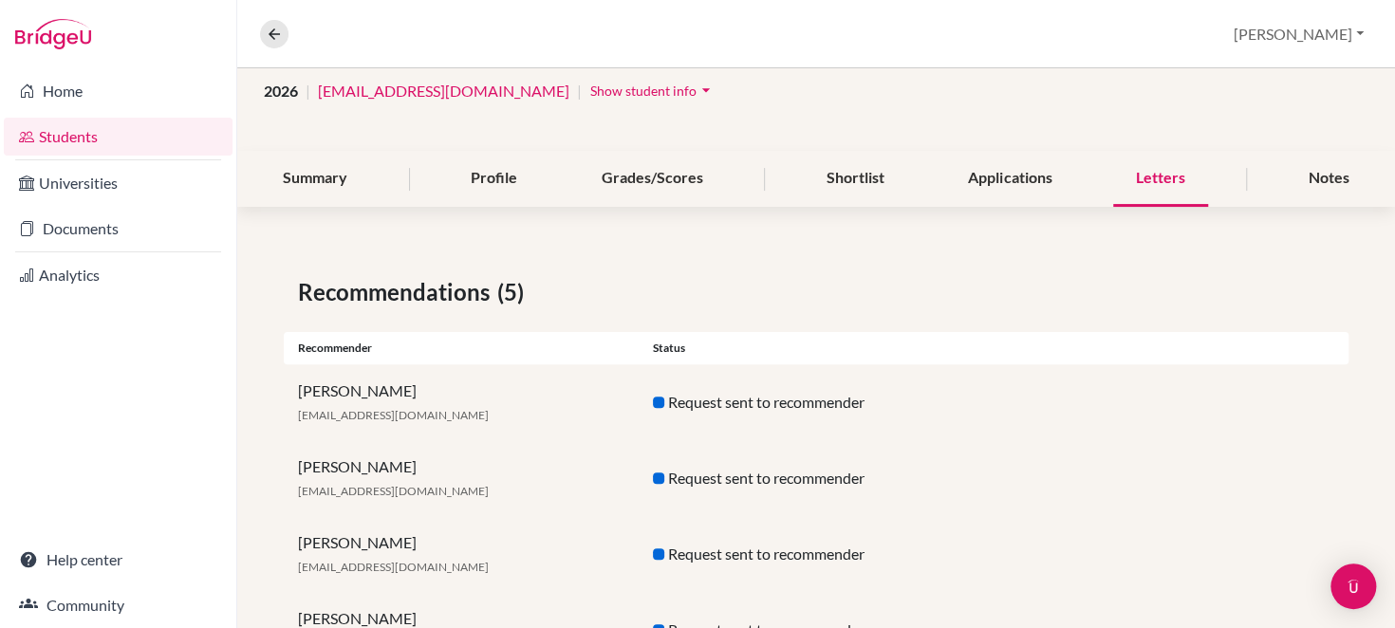
scroll to position [156, 0]
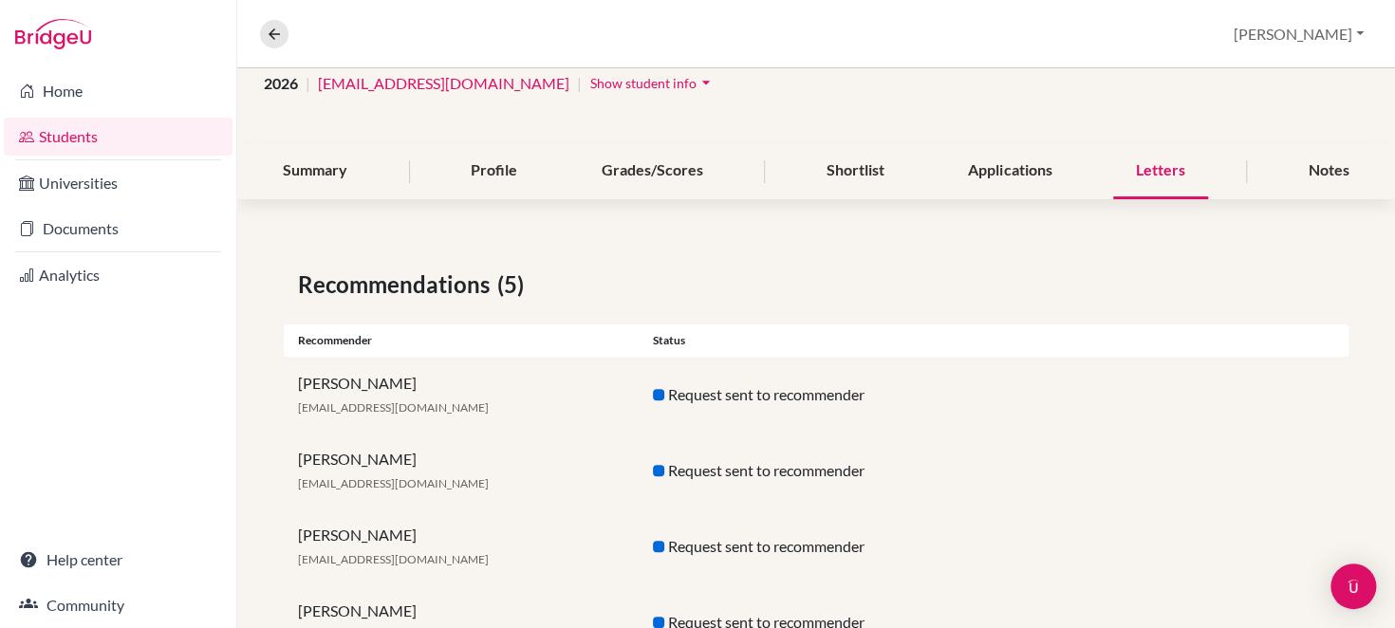
click at [341, 543] on div "Rick Kawakami 262002@soismail.jp" at bounding box center [461, 547] width 355 height 46
click at [738, 556] on div "Request sent to recommender" at bounding box center [816, 546] width 355 height 23
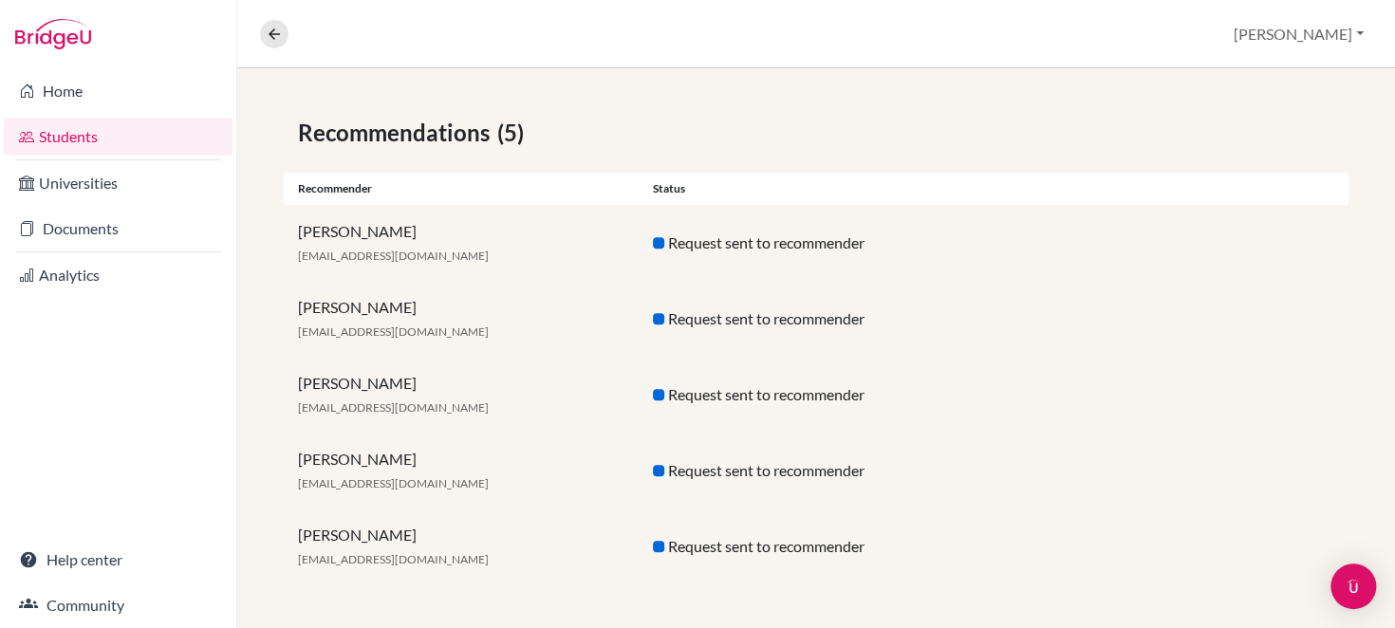
click at [344, 465] on div "Rick Kawakami 262002@soismail.jp" at bounding box center [461, 471] width 355 height 46
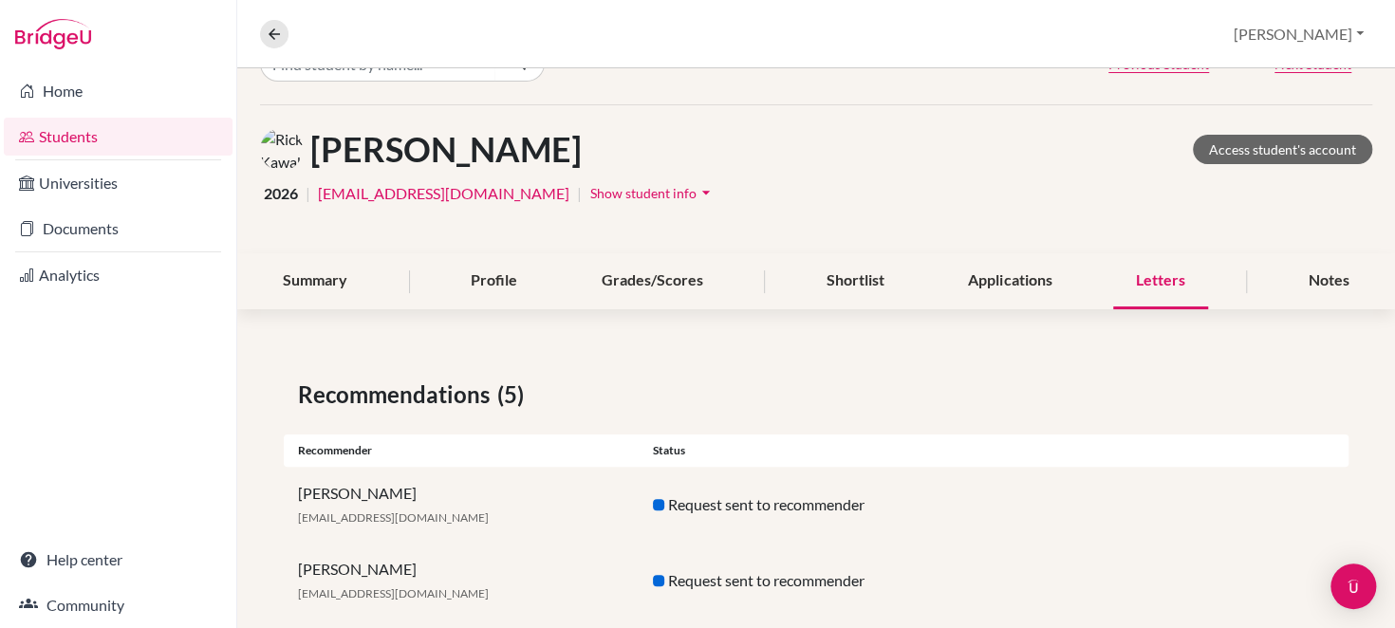
scroll to position [0, 0]
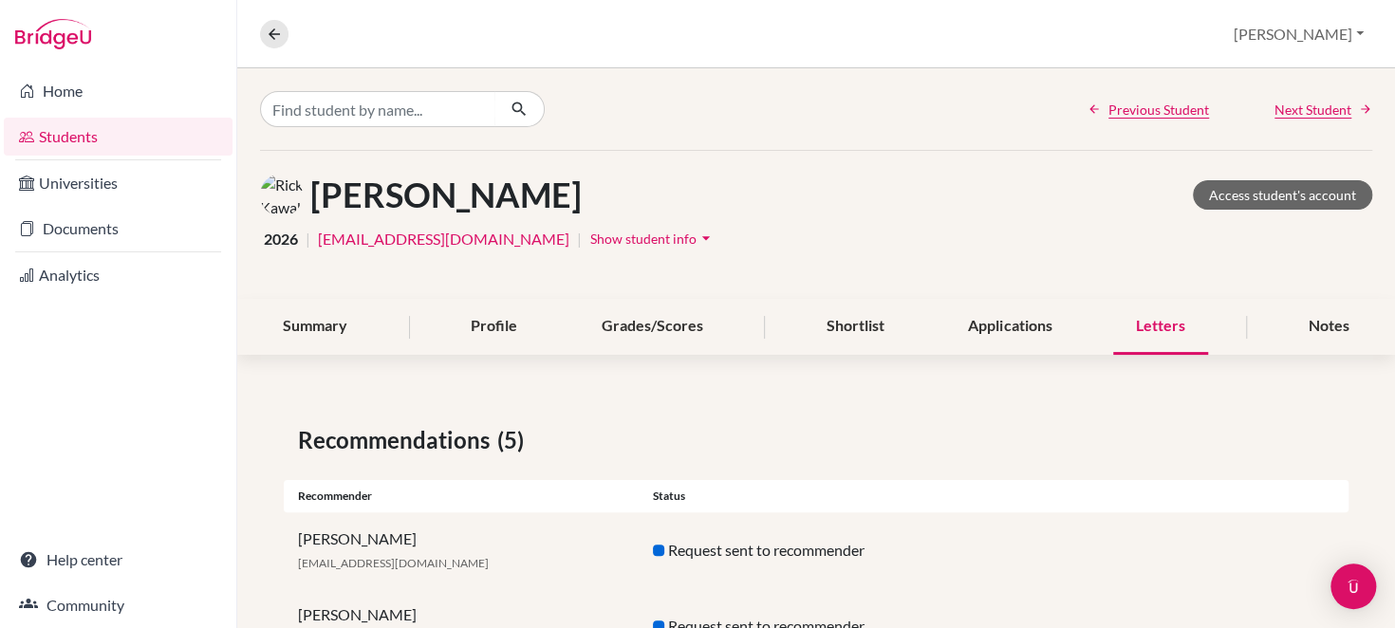
click at [590, 240] on span "Show student info" at bounding box center [643, 239] width 106 height 16
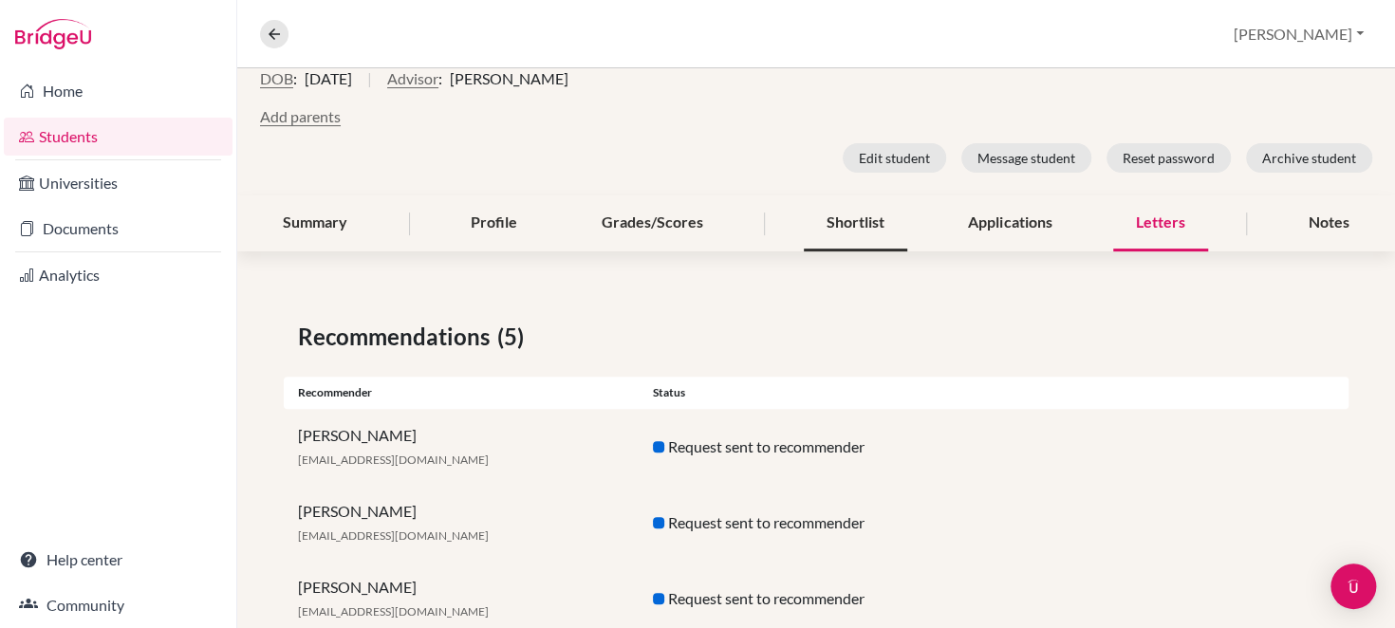
scroll to position [209, 0]
click at [879, 159] on button "Edit student" at bounding box center [894, 157] width 103 height 29
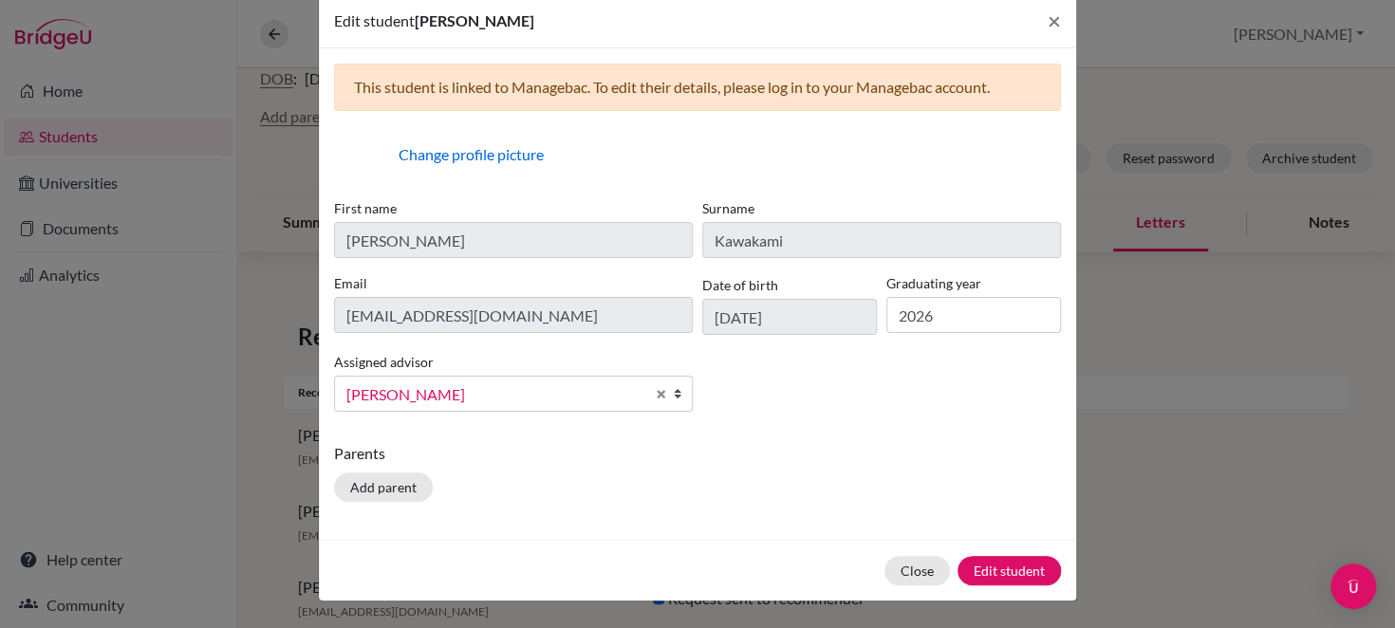
scroll to position [0, 0]
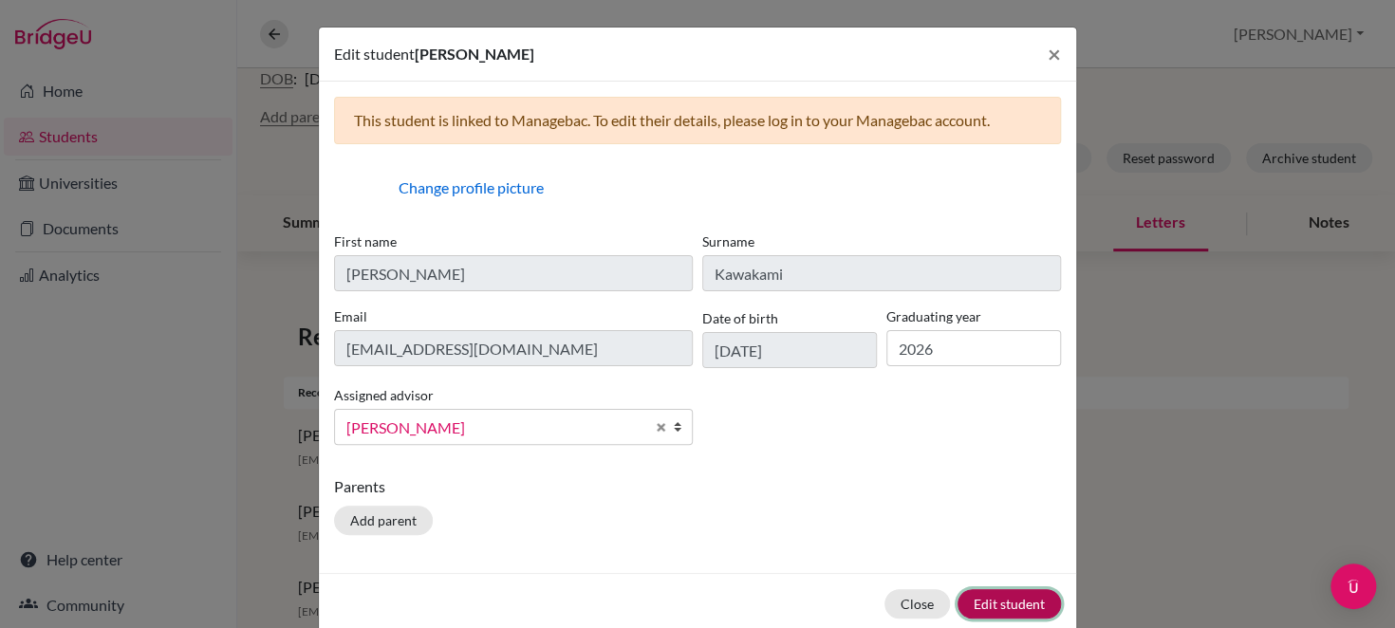
click at [1018, 593] on button "Edit student" at bounding box center [1009, 603] width 103 height 29
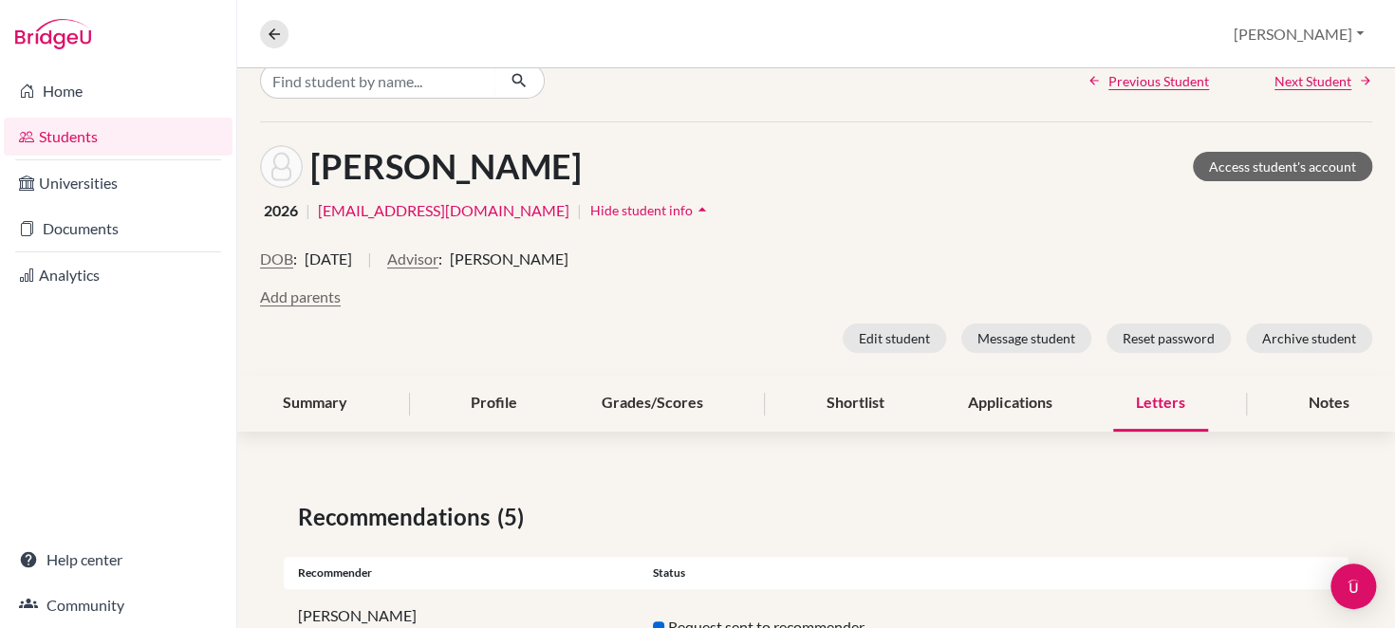
scroll to position [55, 0]
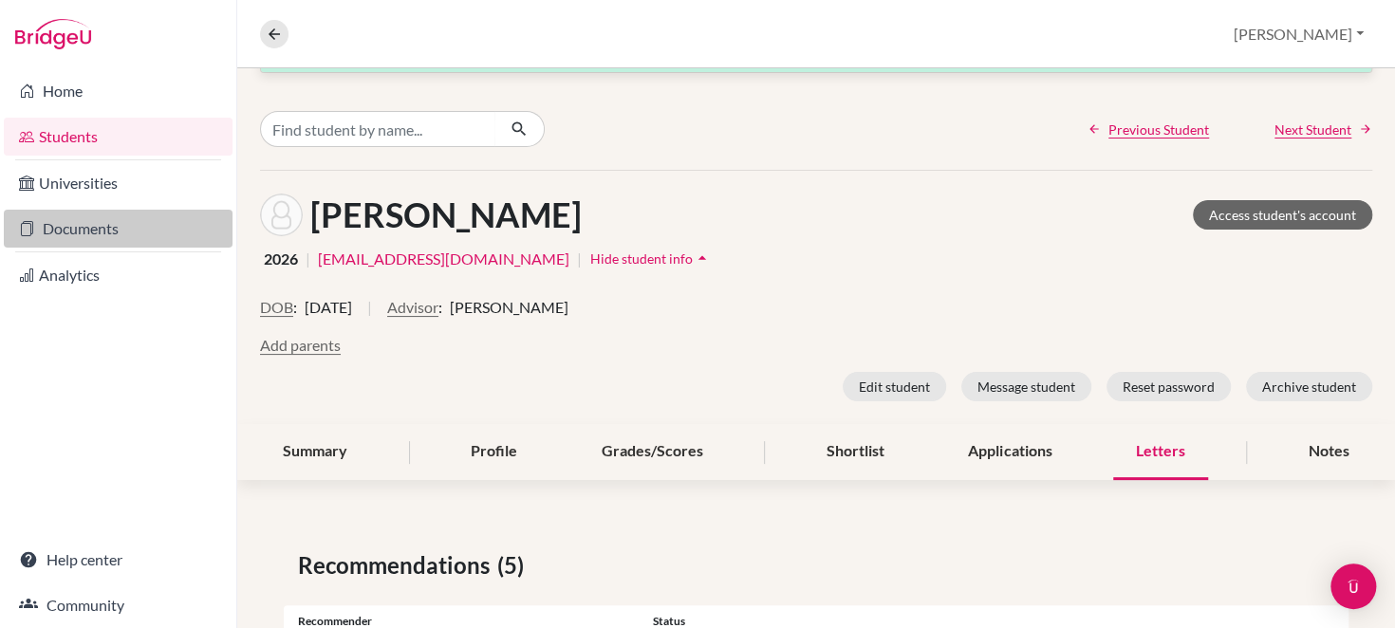
click at [122, 238] on link "Documents" at bounding box center [118, 229] width 229 height 38
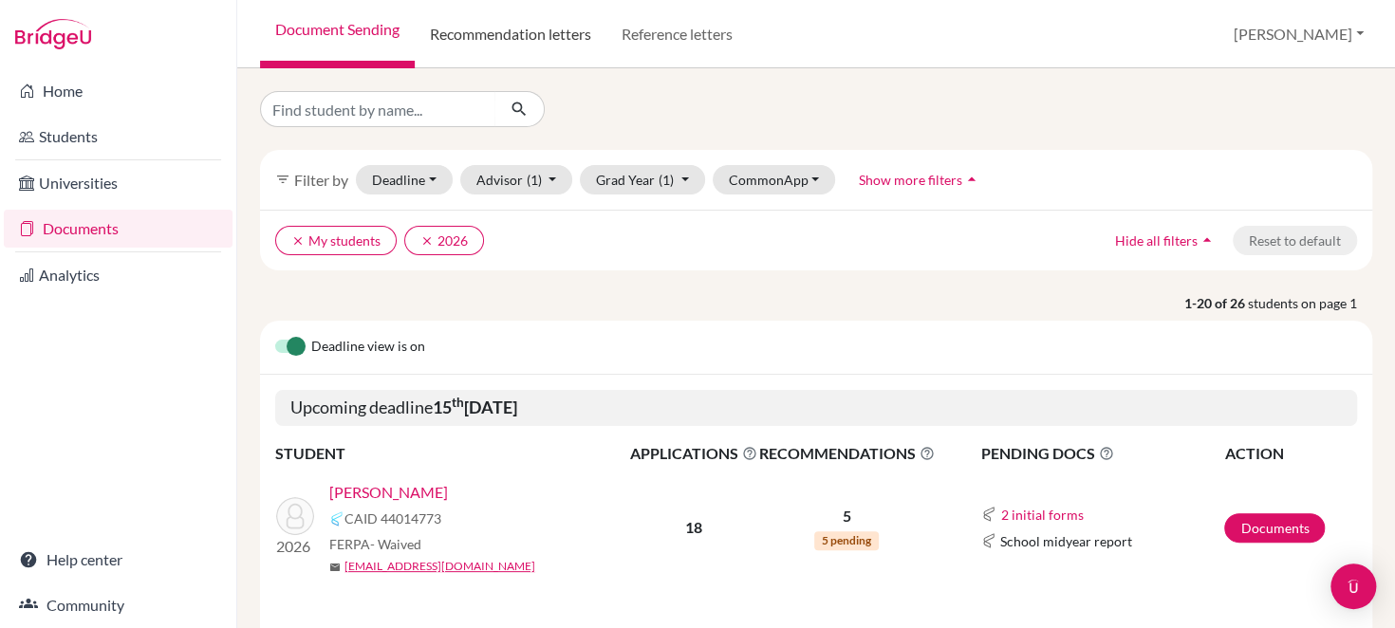
click at [530, 25] on link "Recommendation letters" at bounding box center [511, 34] width 192 height 68
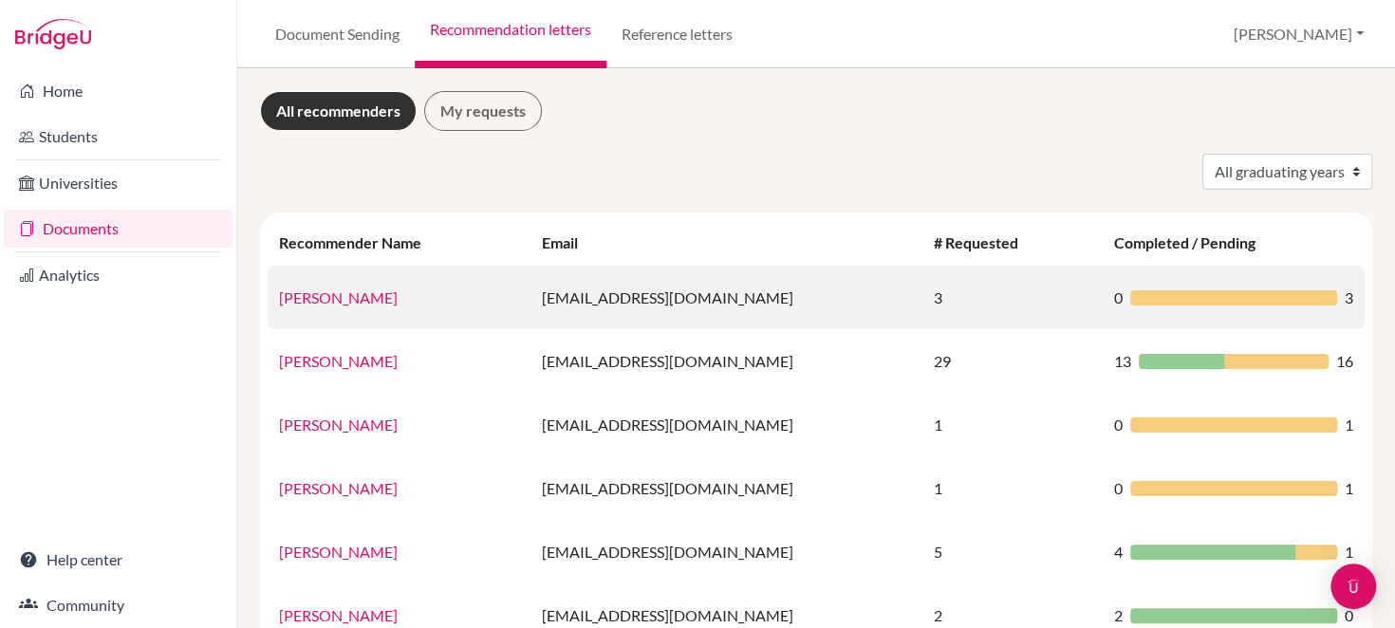
click at [970, 305] on td "3" at bounding box center [1013, 298] width 180 height 64
click at [448, 295] on td "[PERSON_NAME]" at bounding box center [399, 298] width 263 height 64
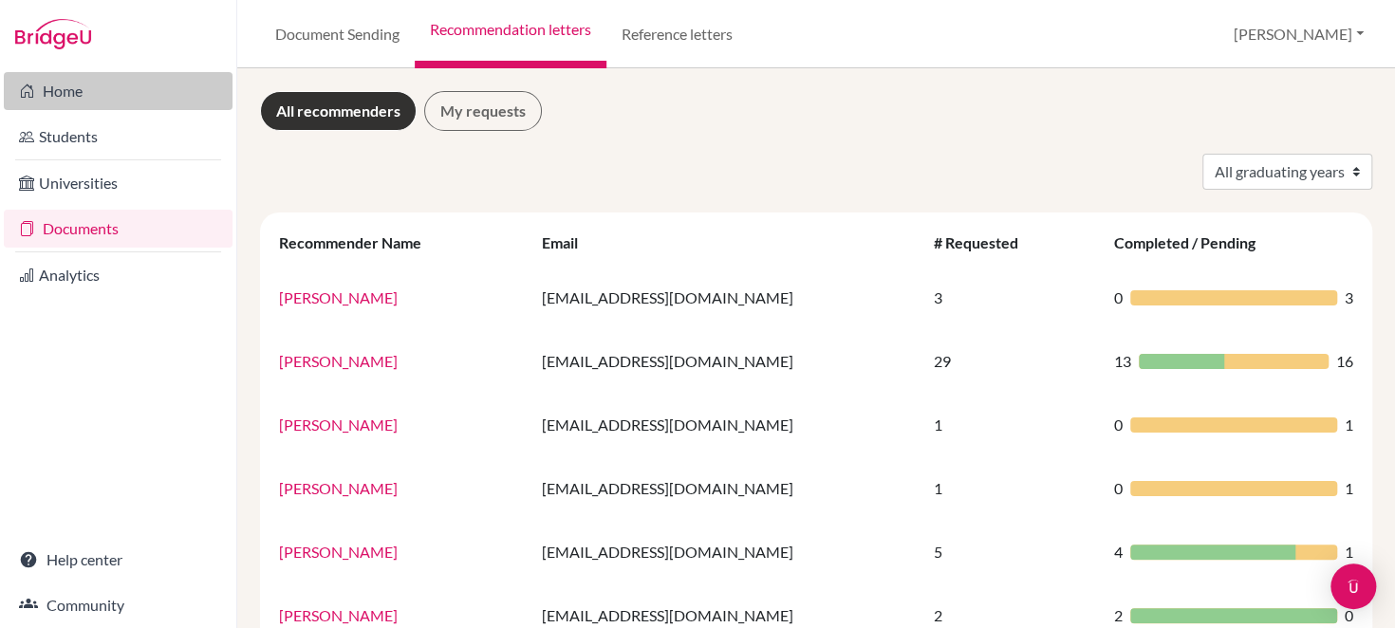
click at [109, 98] on link "Home" at bounding box center [118, 91] width 229 height 38
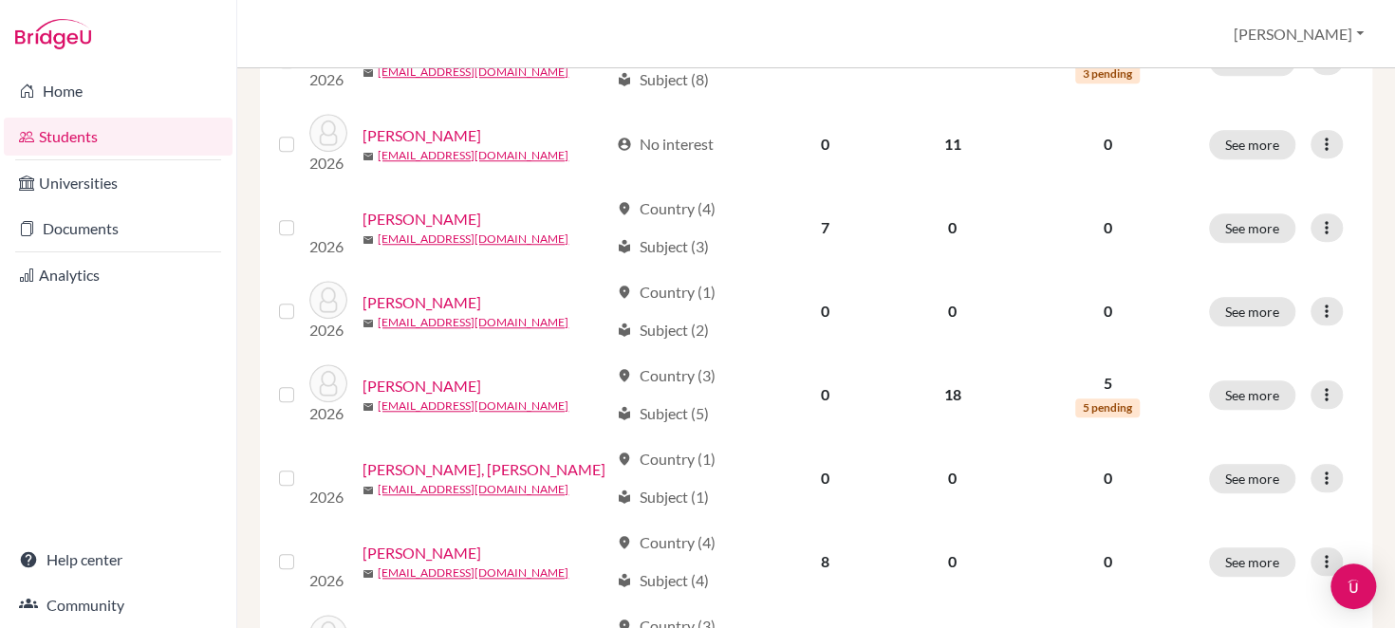
scroll to position [691, 0]
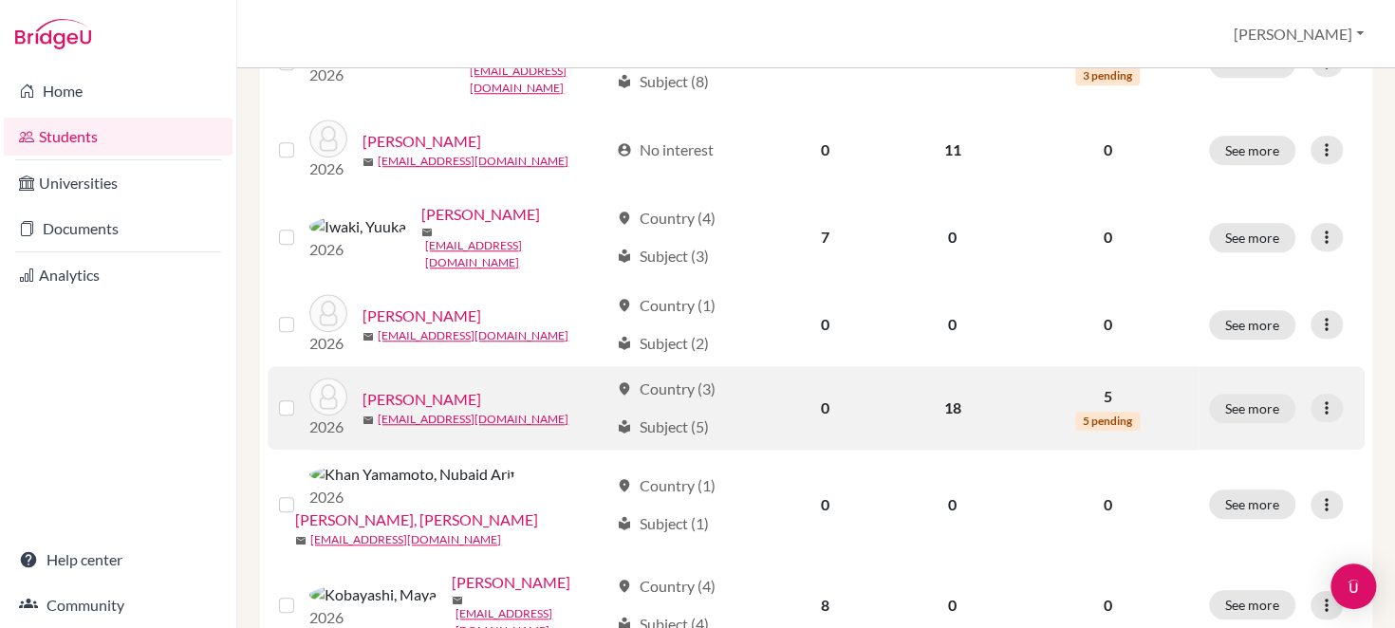
click at [302, 397] on label at bounding box center [302, 397] width 0 height 0
click at [0, 0] on input "checkbox" at bounding box center [0, 0] width 0 height 0
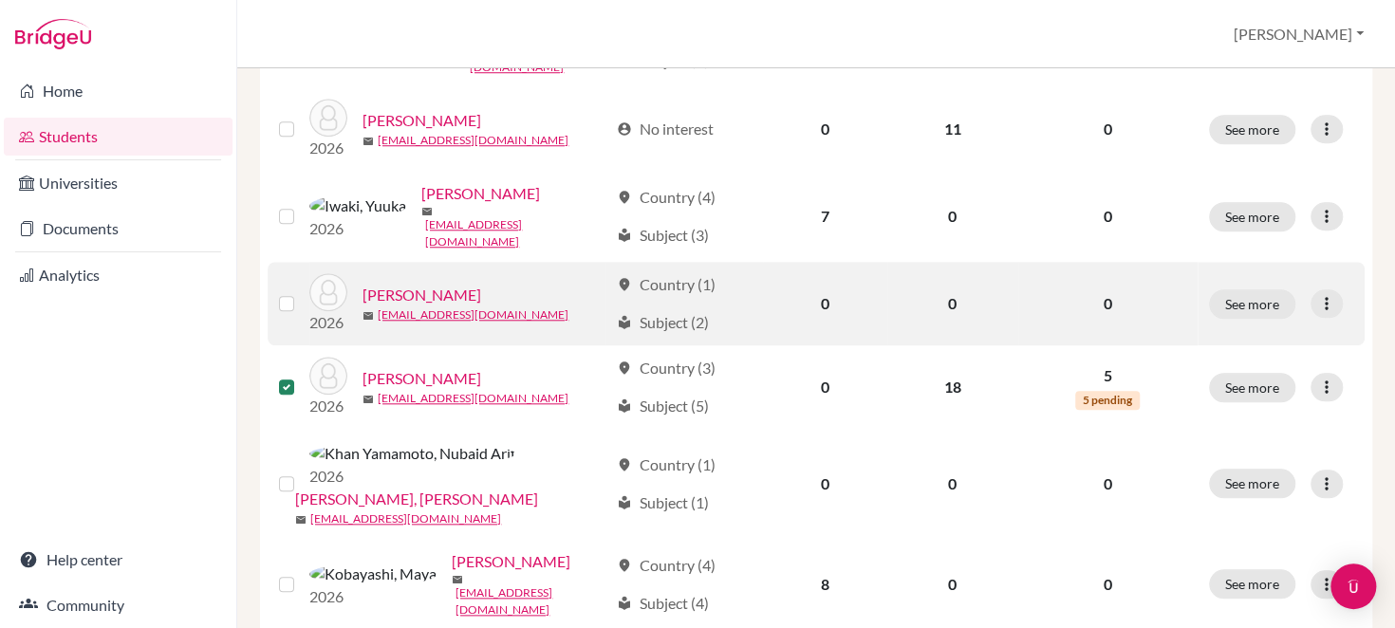
scroll to position [780, 0]
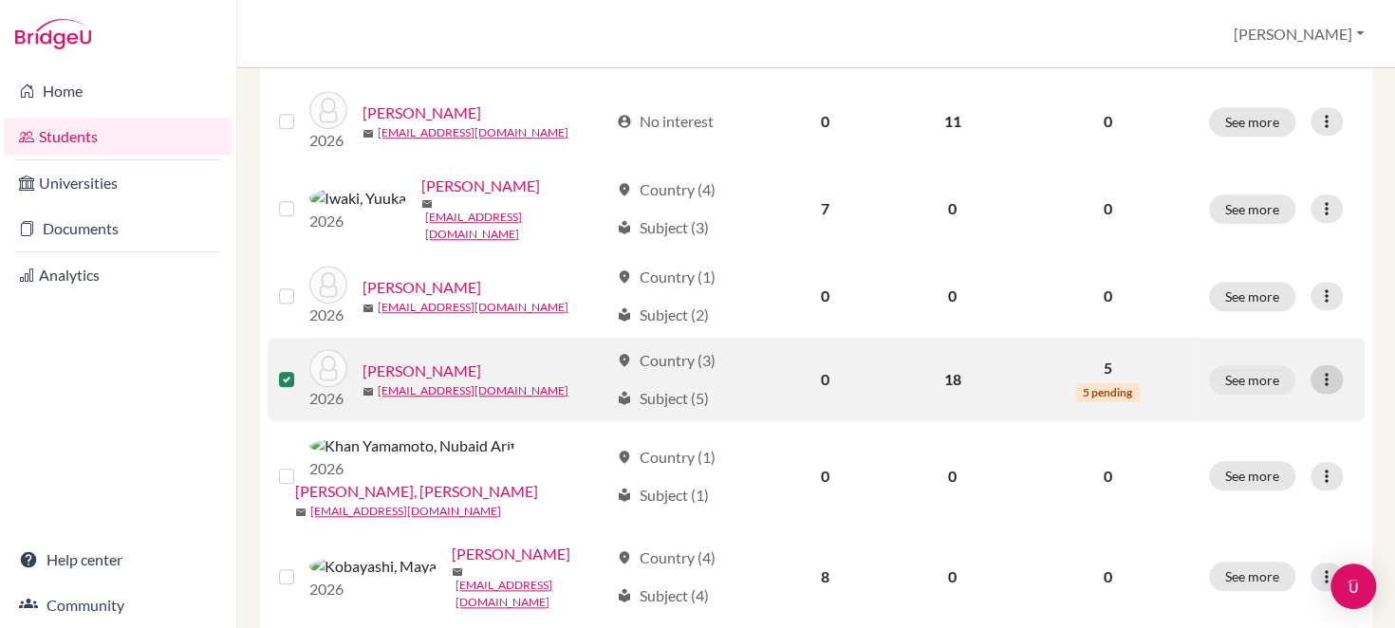
click at [1318, 370] on icon at bounding box center [1327, 379] width 19 height 19
click at [1112, 384] on span "5 pending" at bounding box center [1108, 393] width 65 height 19
click at [1229, 365] on button "See more" at bounding box center [1252, 379] width 86 height 29
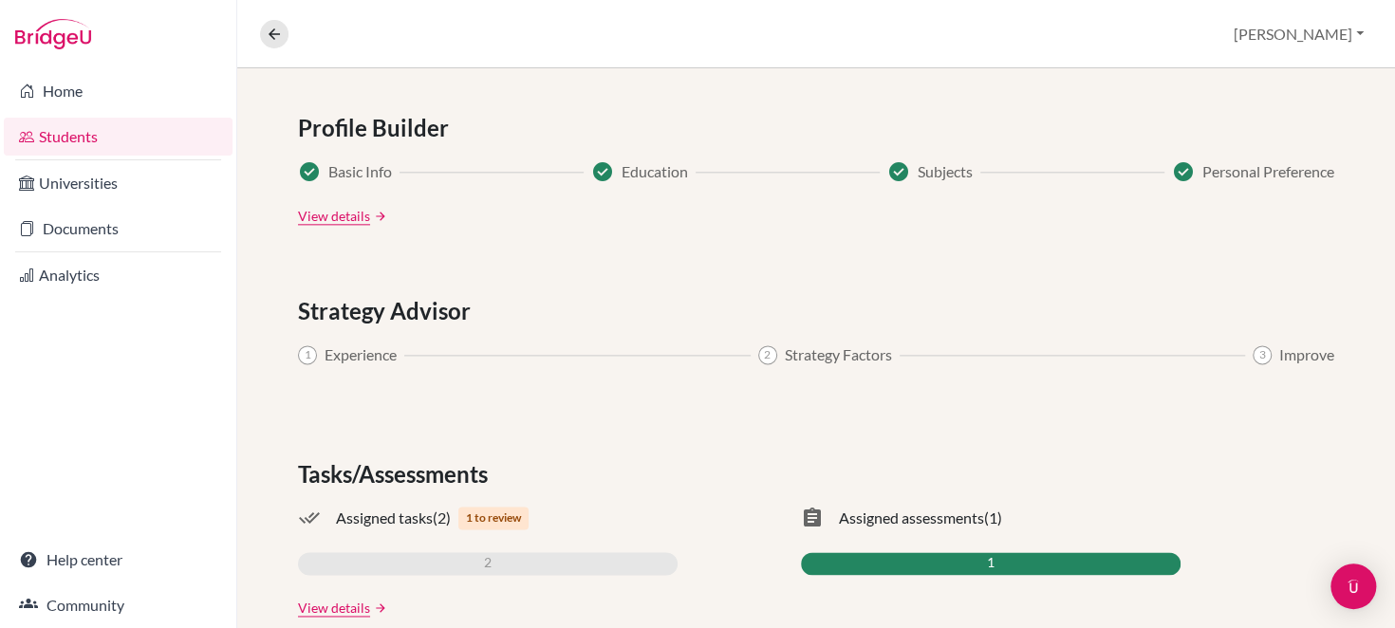
scroll to position [1108, 0]
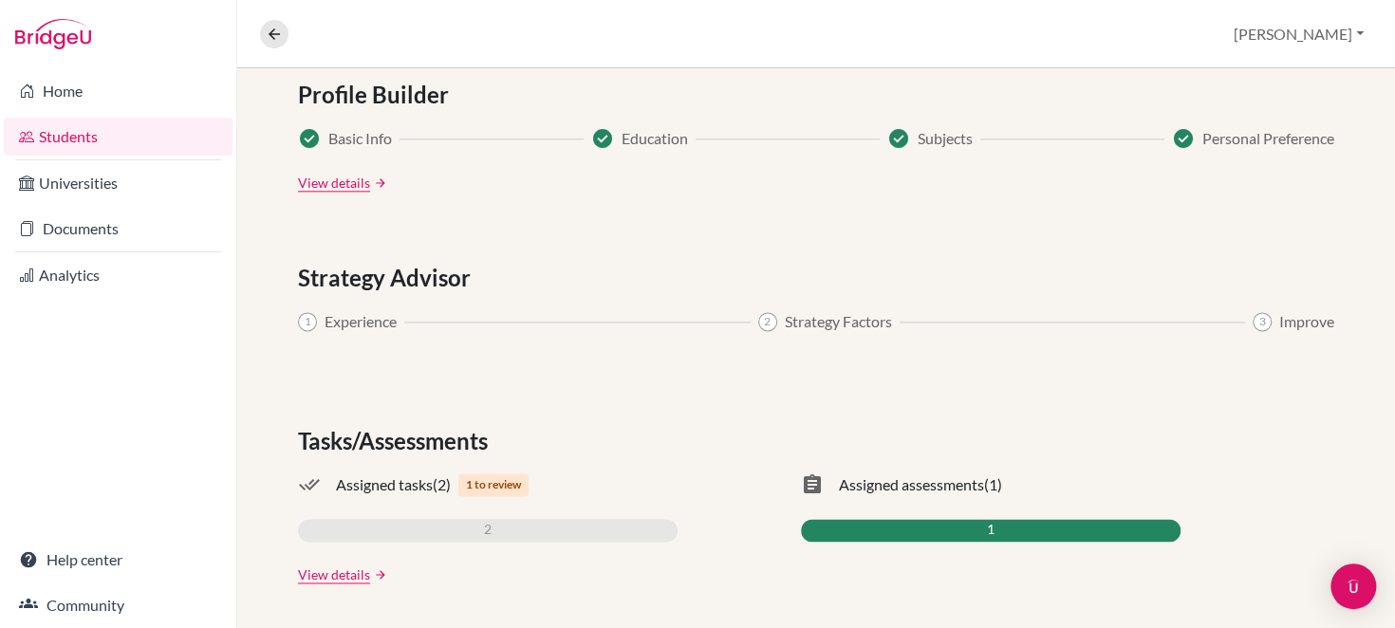
click at [159, 141] on link "Students" at bounding box center [118, 137] width 229 height 38
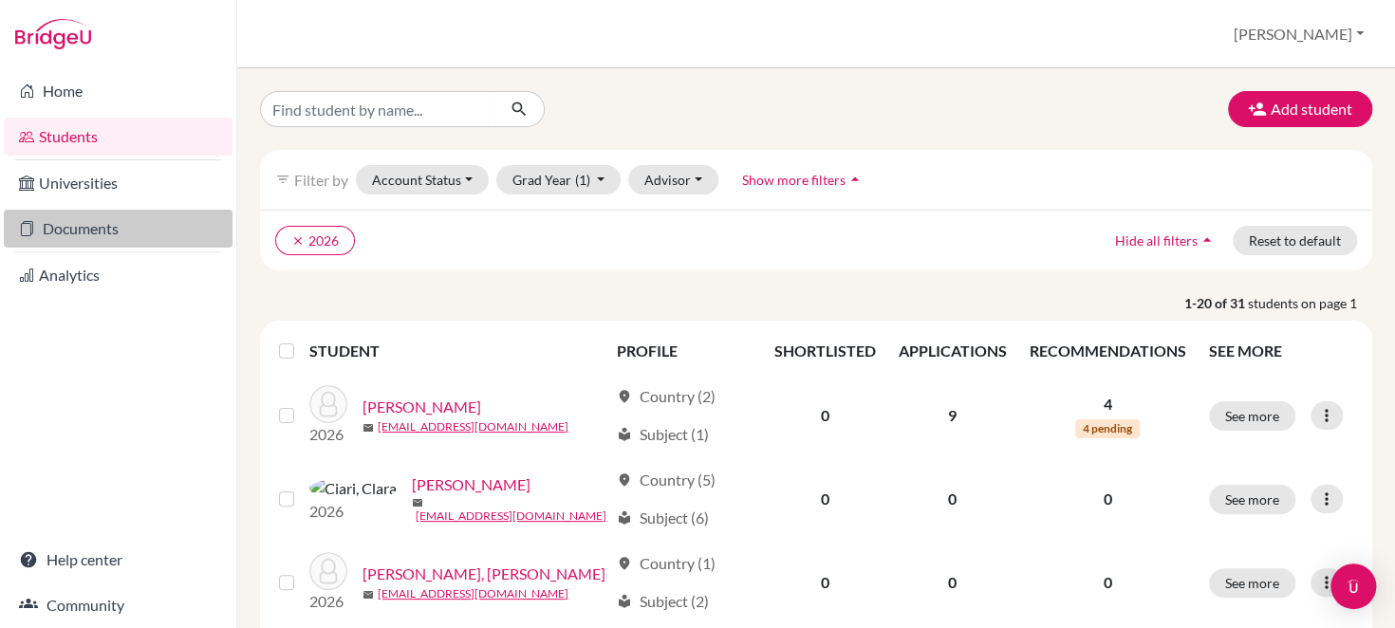
click at [140, 227] on link "Documents" at bounding box center [118, 229] width 229 height 38
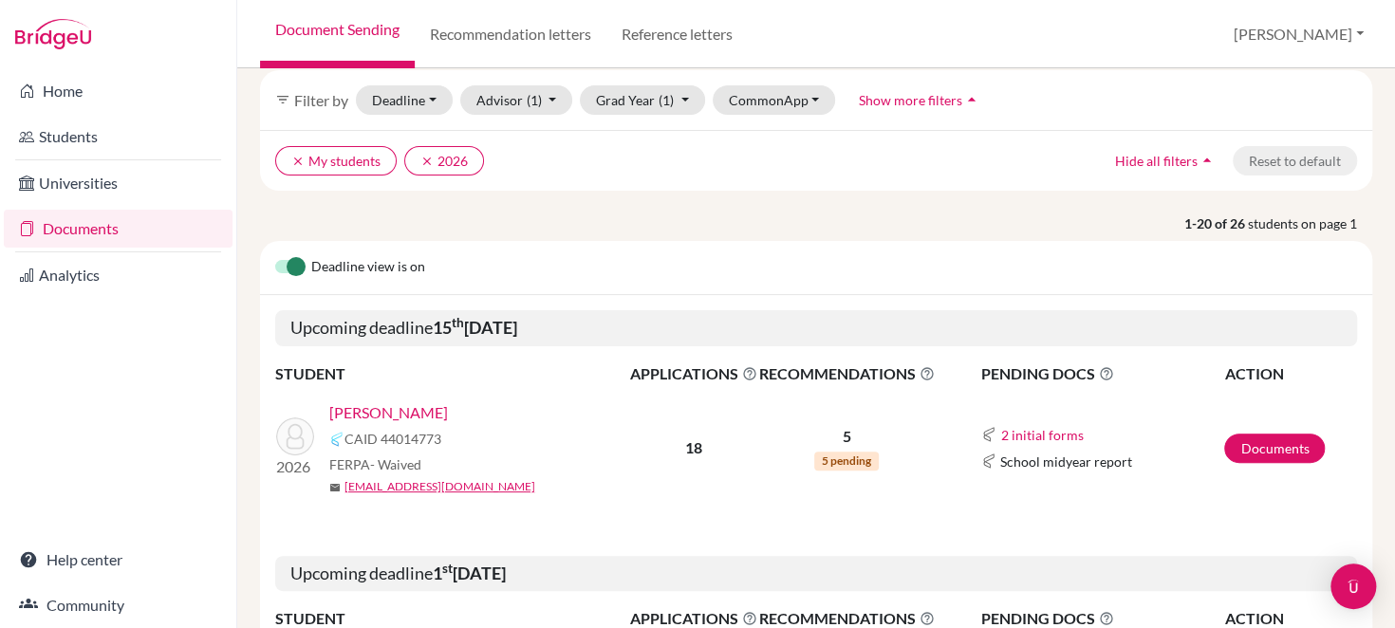
scroll to position [80, 0]
click at [1012, 432] on button "2 initial forms" at bounding box center [1043, 435] width 84 height 22
click at [870, 543] on div "Upcoming deadline [DATE]" at bounding box center [816, 574] width 1113 height 66
